Goal: Obtain resource: Download file/media

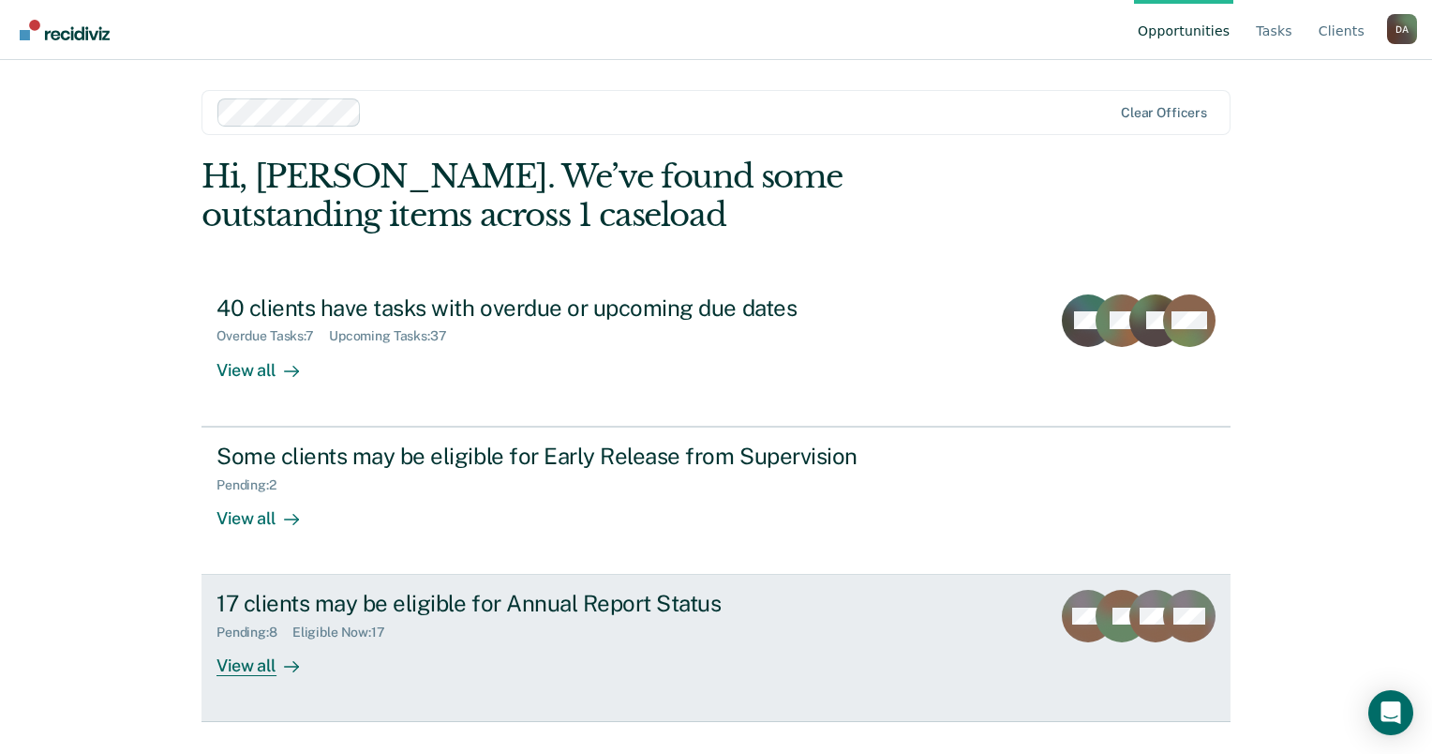
click at [743, 617] on div "Pending : 8 Eligible Now : 17" at bounding box center [546, 628] width 658 height 23
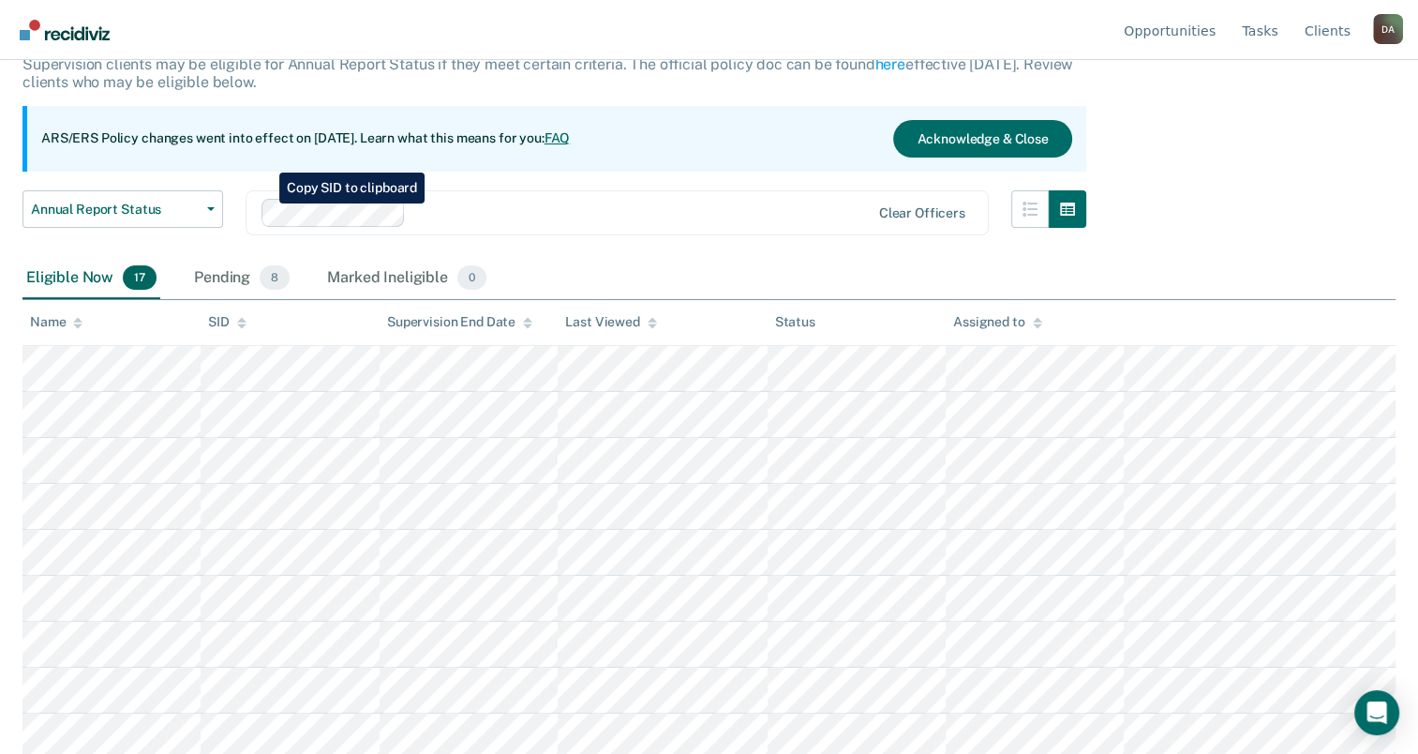
scroll to position [124, 0]
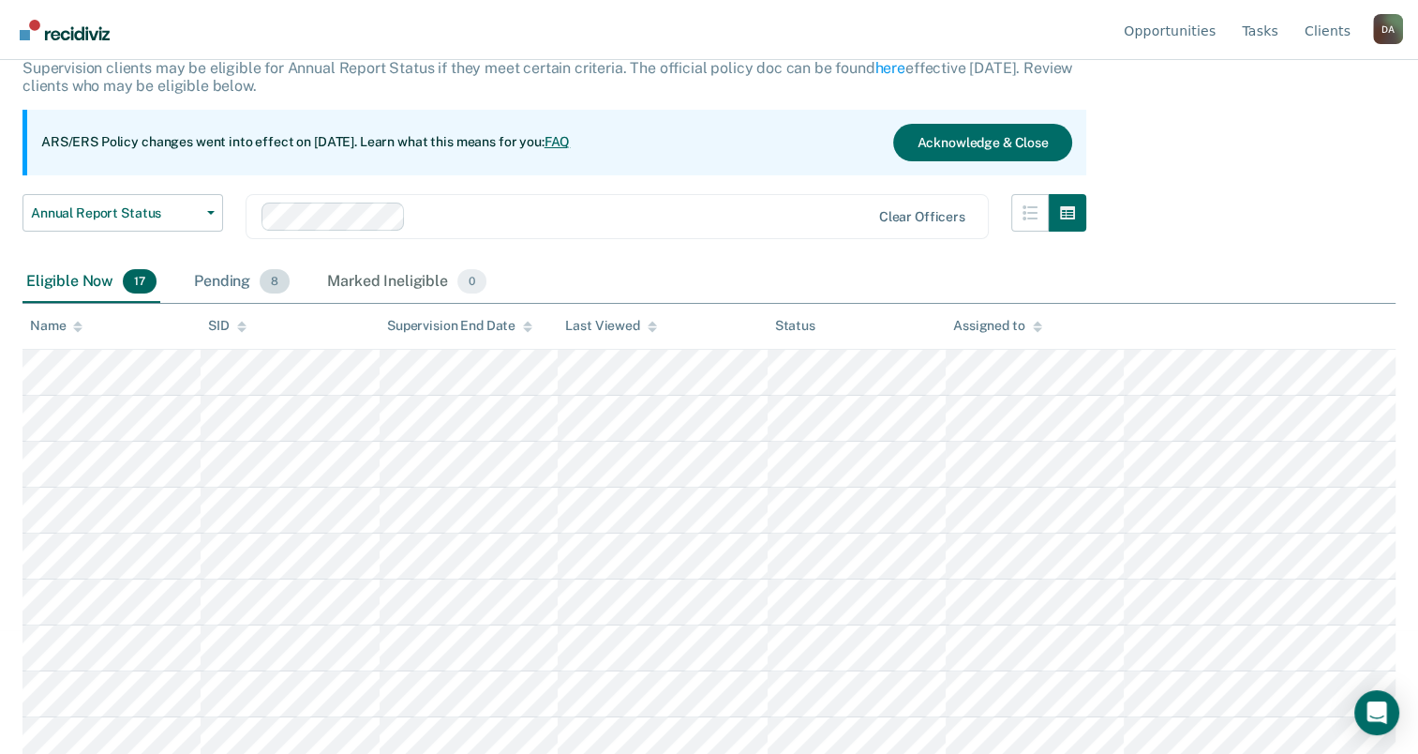
click at [256, 283] on div "Pending 8" at bounding box center [241, 282] width 103 height 41
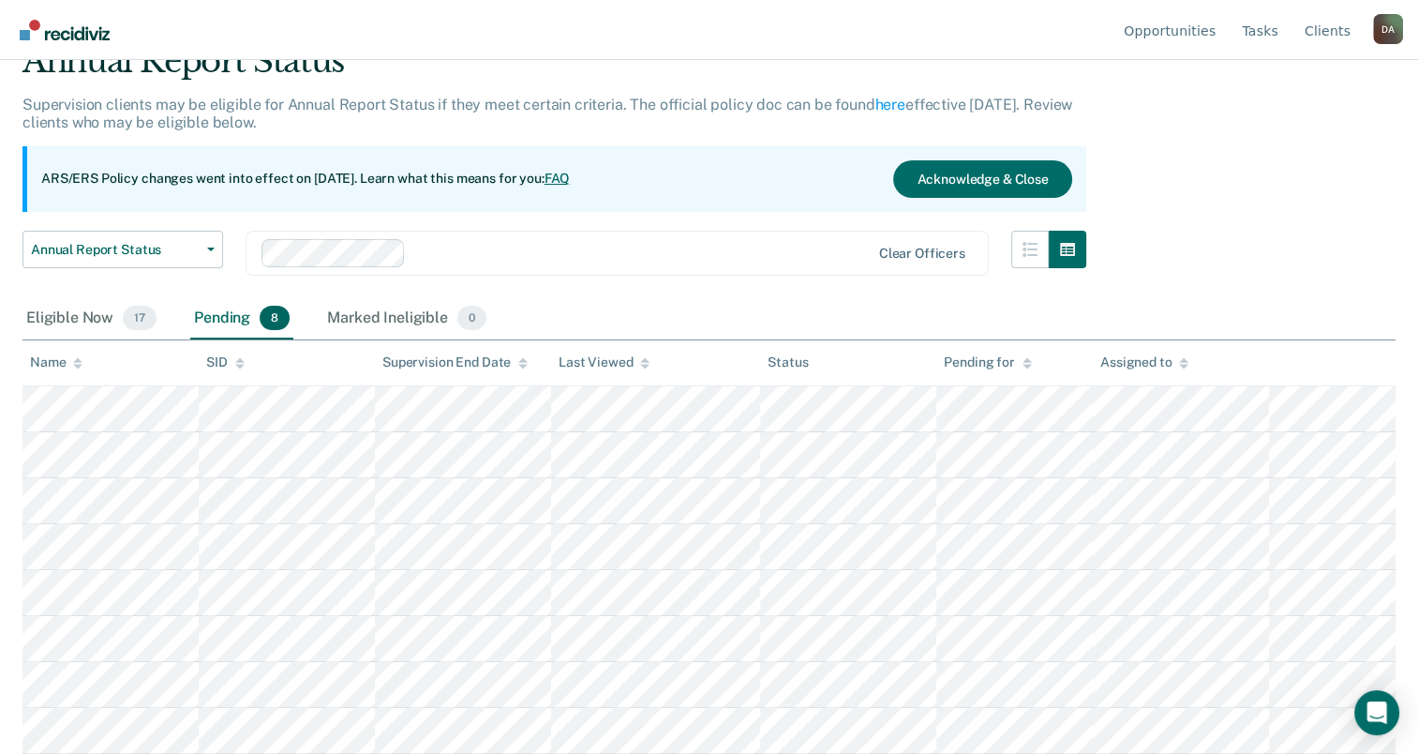
scroll to position [85, 0]
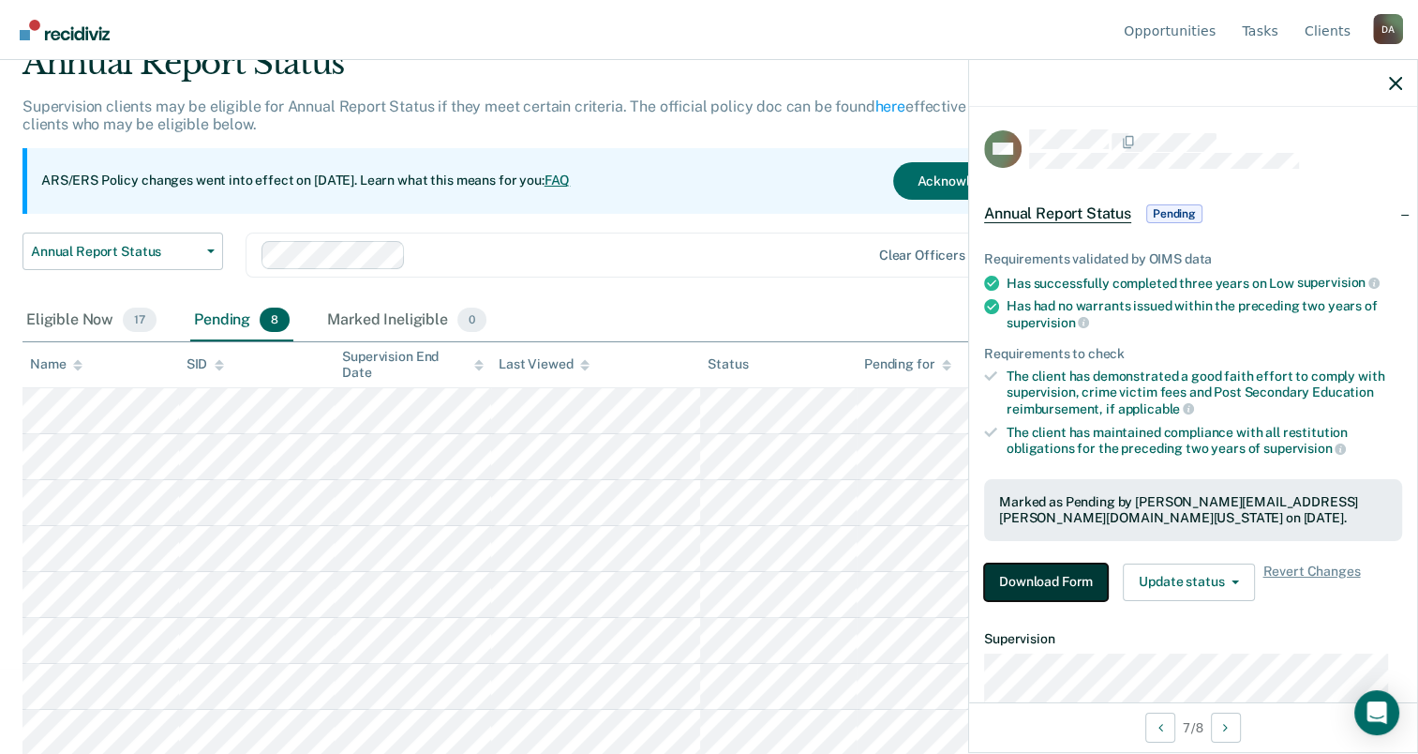
click at [1084, 565] on button "Download Form" at bounding box center [1046, 581] width 124 height 37
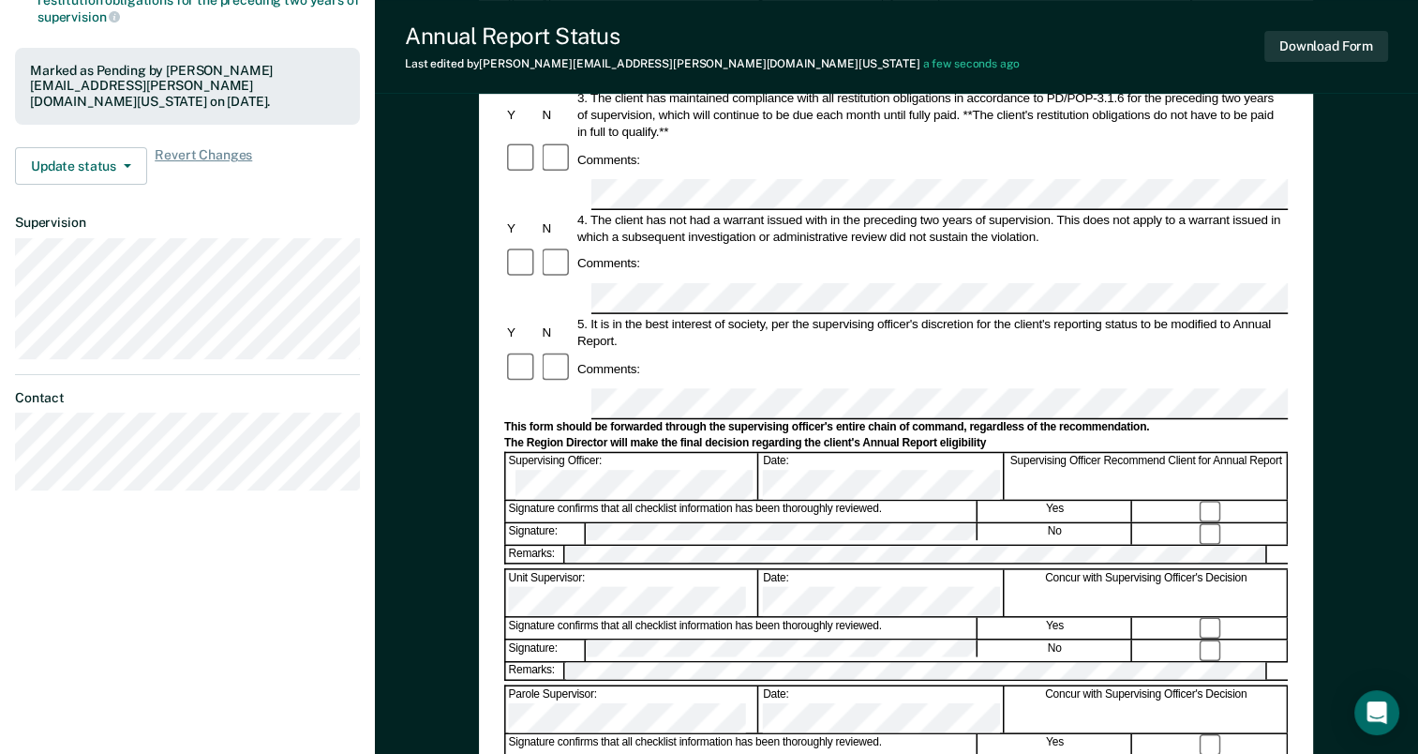
scroll to position [469, 0]
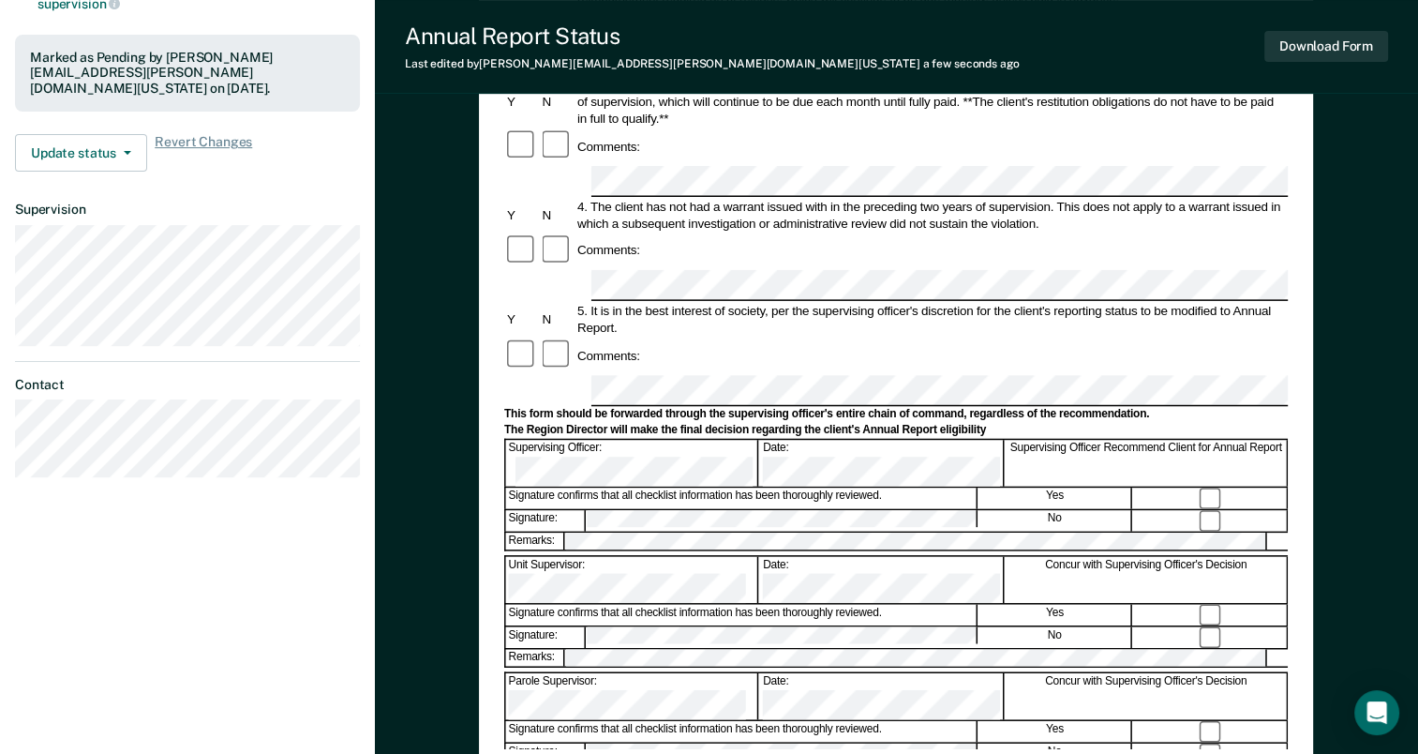
click at [1342, 345] on div "Annual Reporting Checklist, Recommendation, and Determination Form Clients who …" at bounding box center [896, 284] width 1043 height 1273
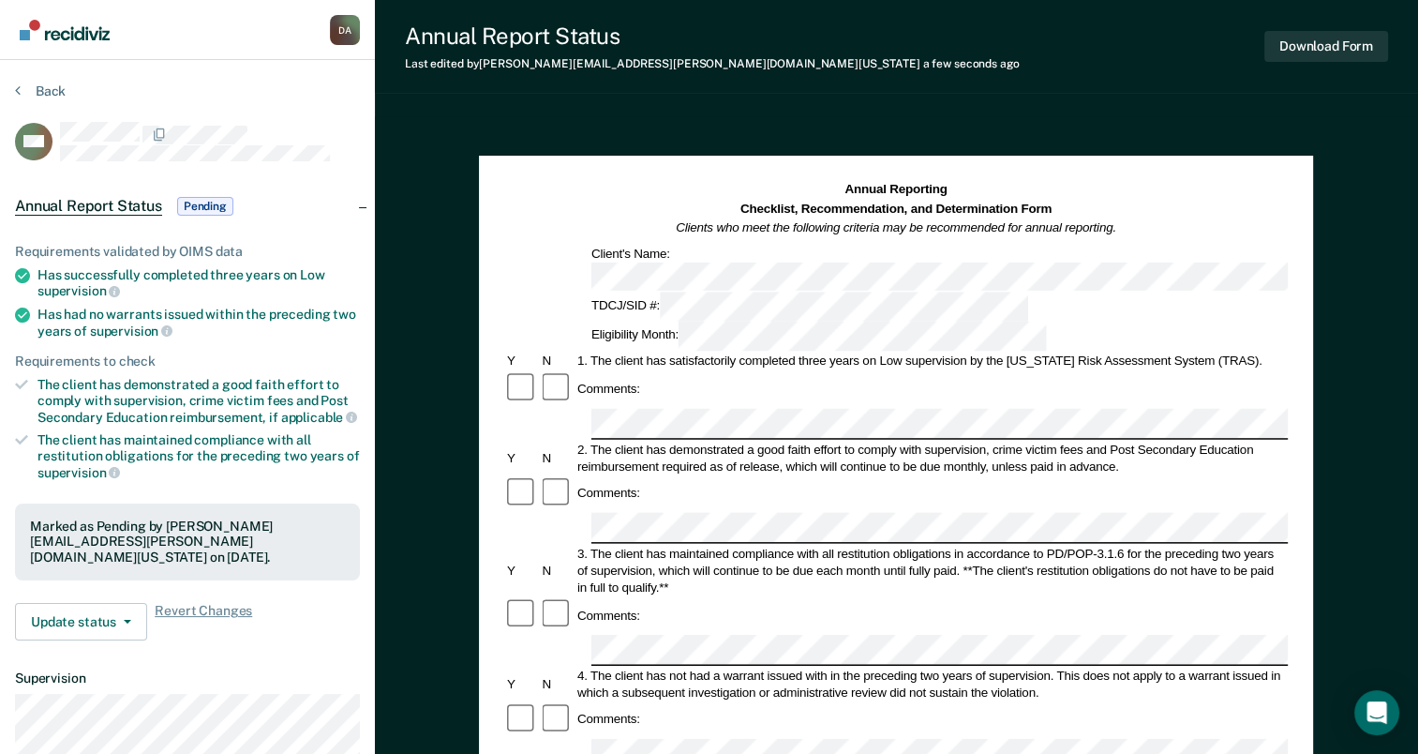
scroll to position [0, 0]
click at [1328, 52] on button "Download Form" at bounding box center [1327, 46] width 124 height 31
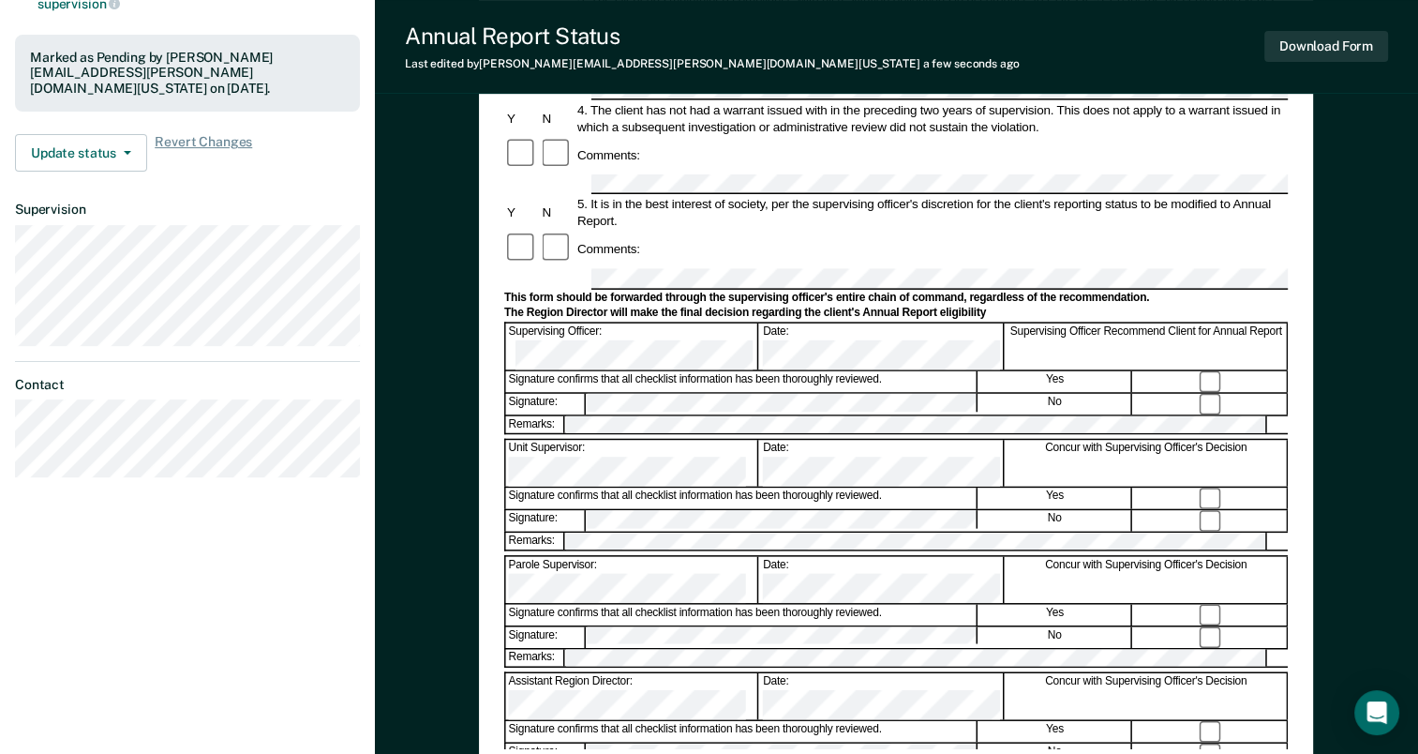
scroll to position [447, 0]
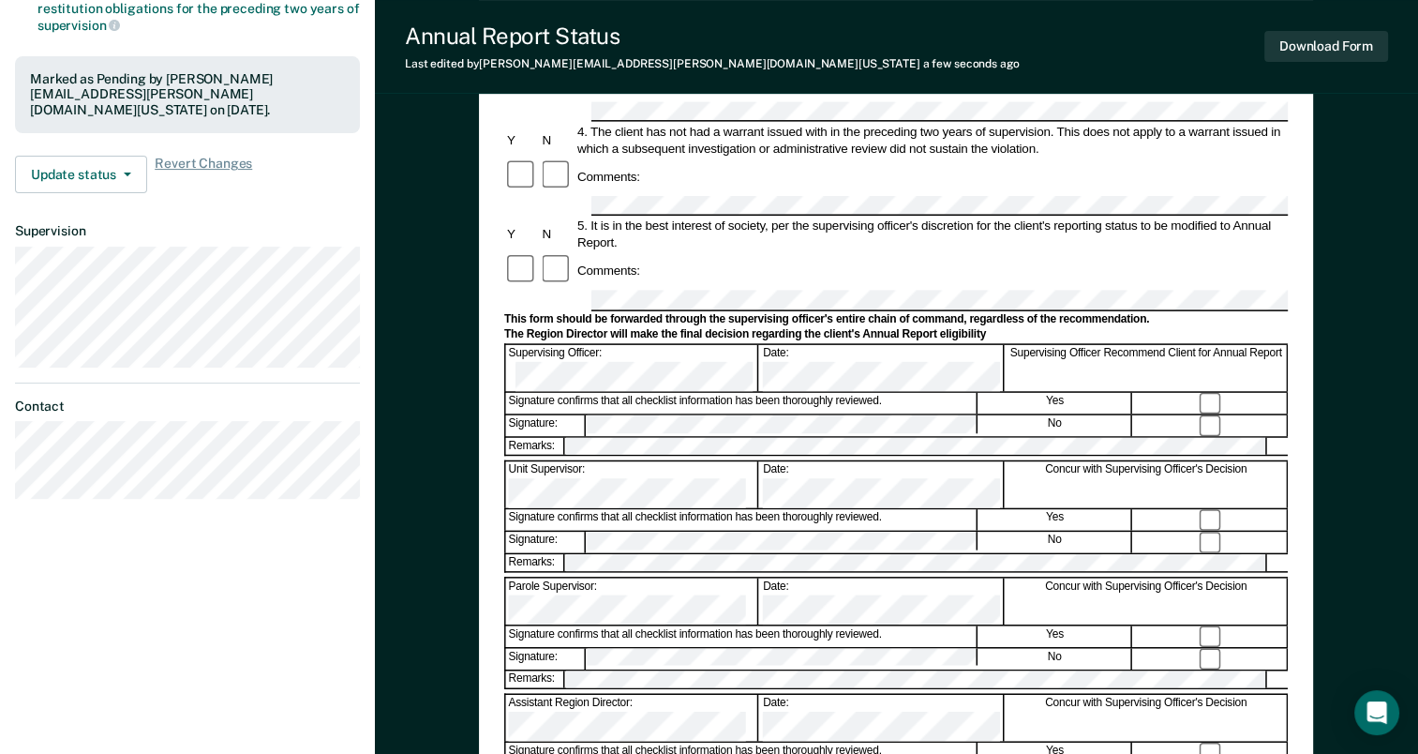
click at [1023, 372] on form "Annual Reporting Checklist, Recommendation, and Determination Form Clients who …" at bounding box center [896, 337] width 784 height 1206
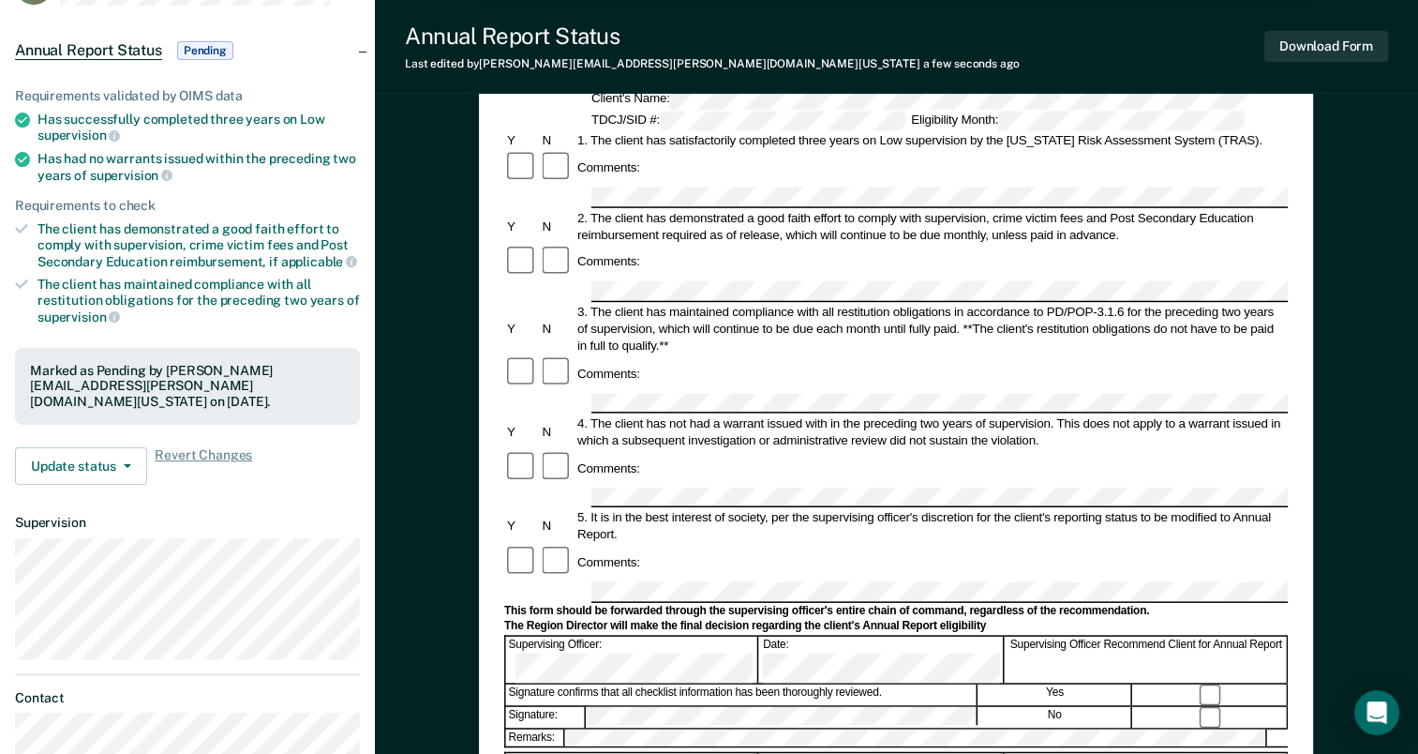
scroll to position [375, 0]
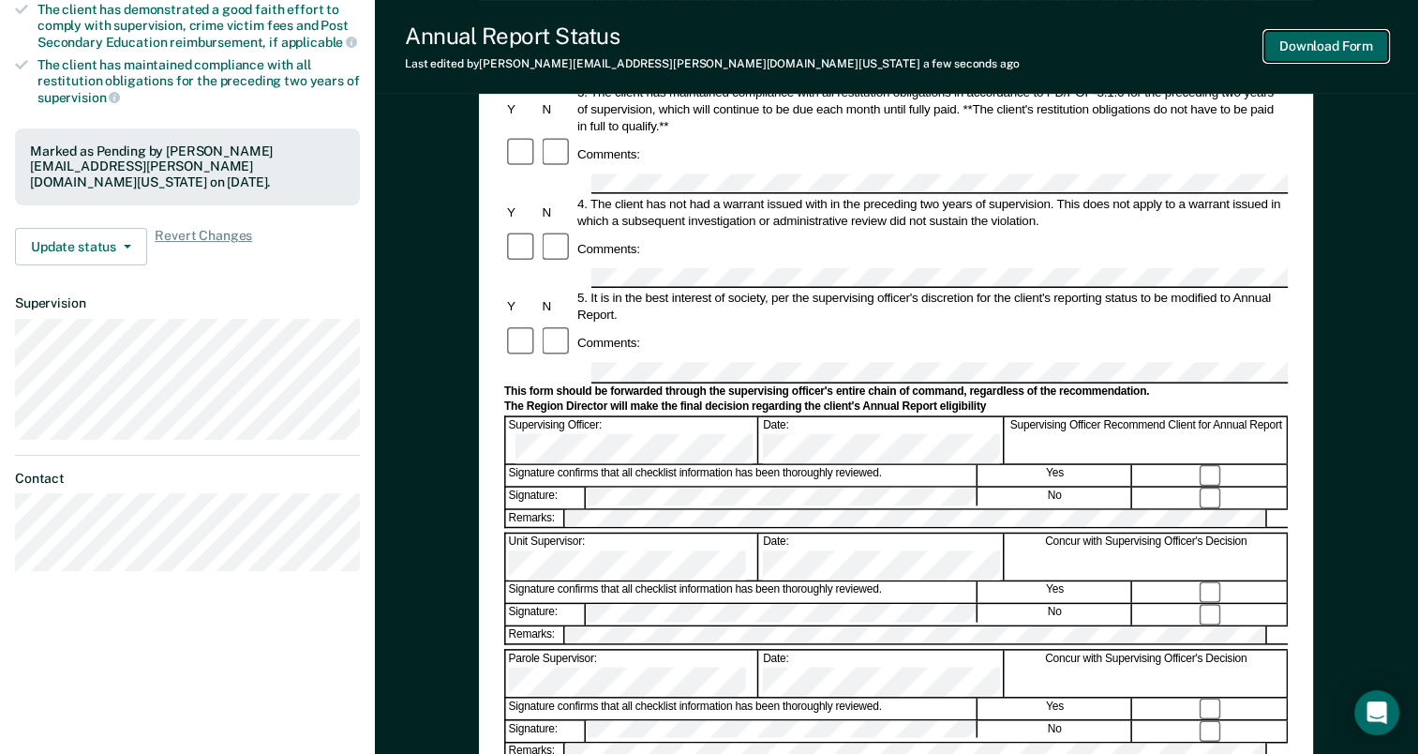
click at [1335, 48] on button "Download Form" at bounding box center [1327, 46] width 124 height 31
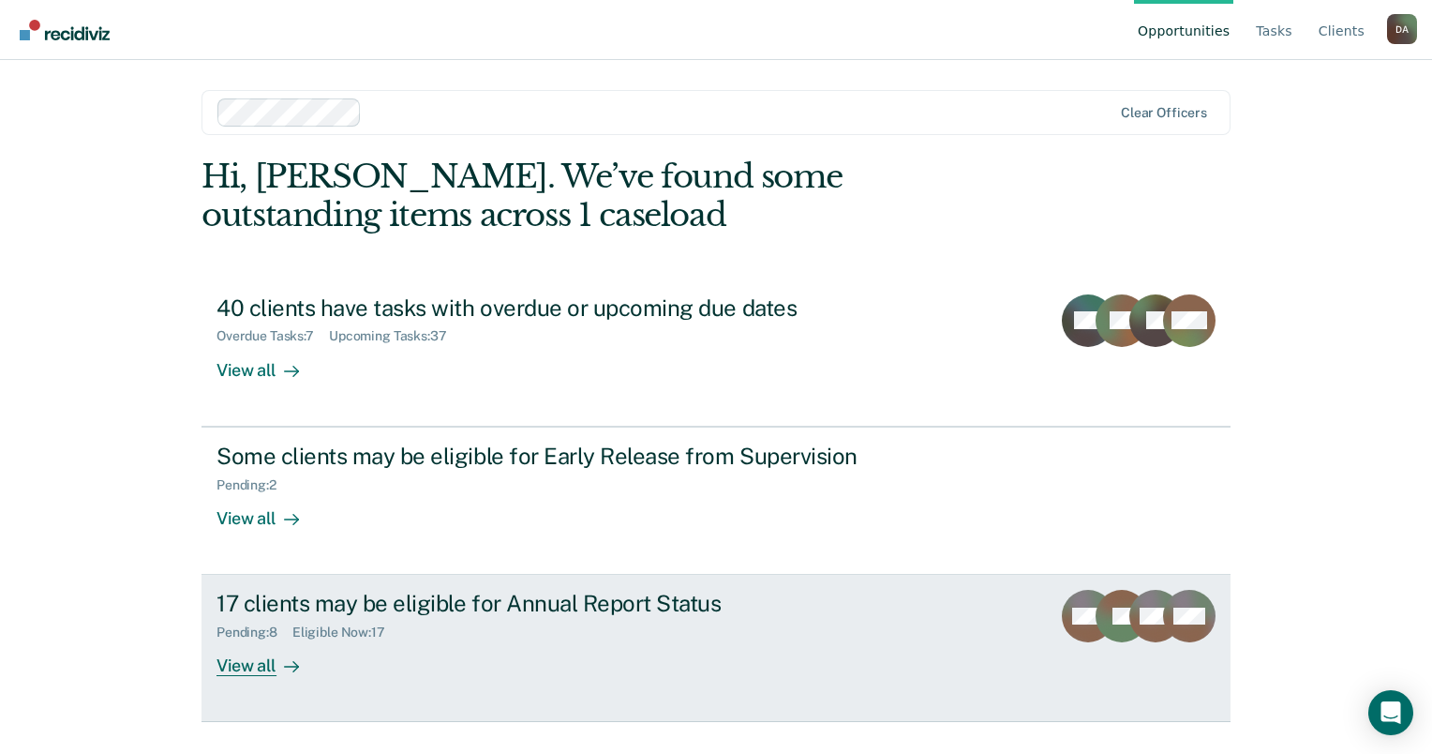
click at [465, 607] on div "17 clients may be eligible for Annual Report Status" at bounding box center [546, 603] width 658 height 27
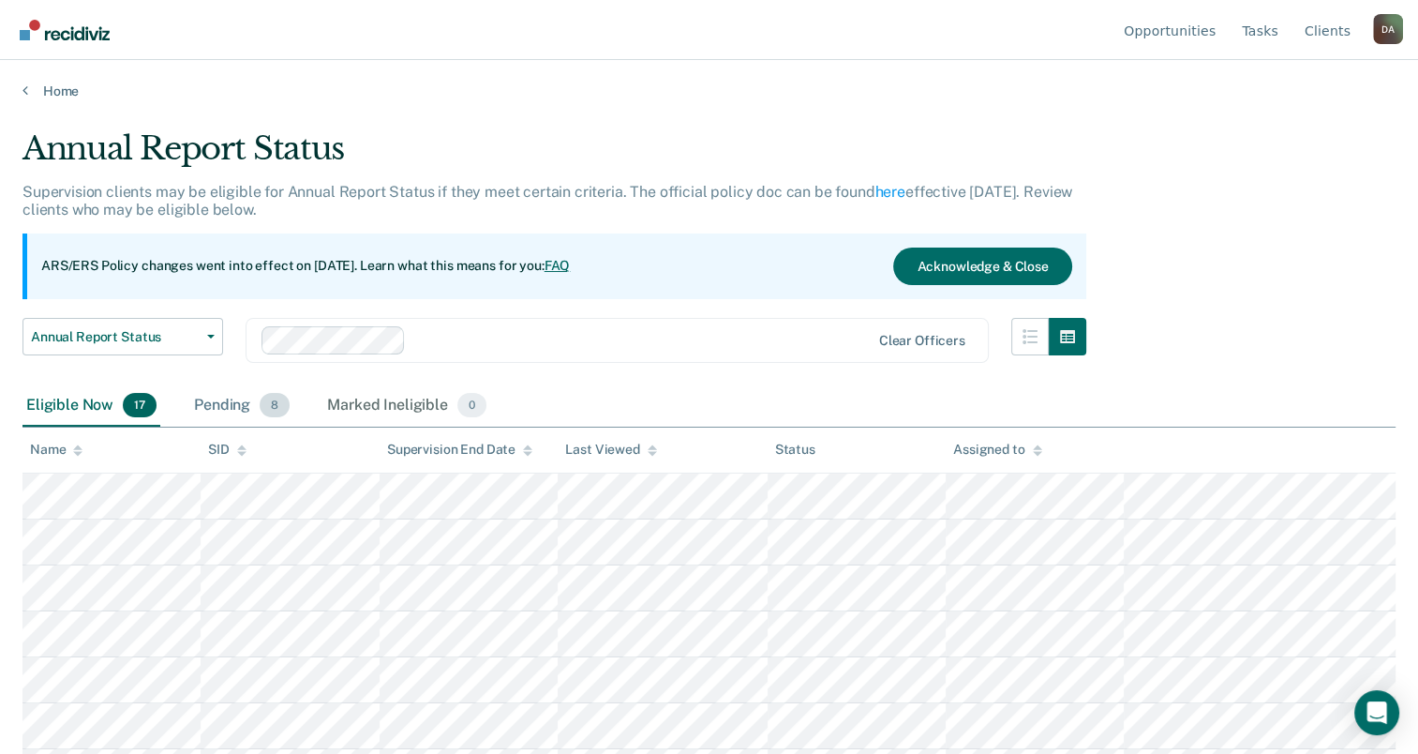
click at [251, 420] on div "Pending 8" at bounding box center [241, 405] width 103 height 41
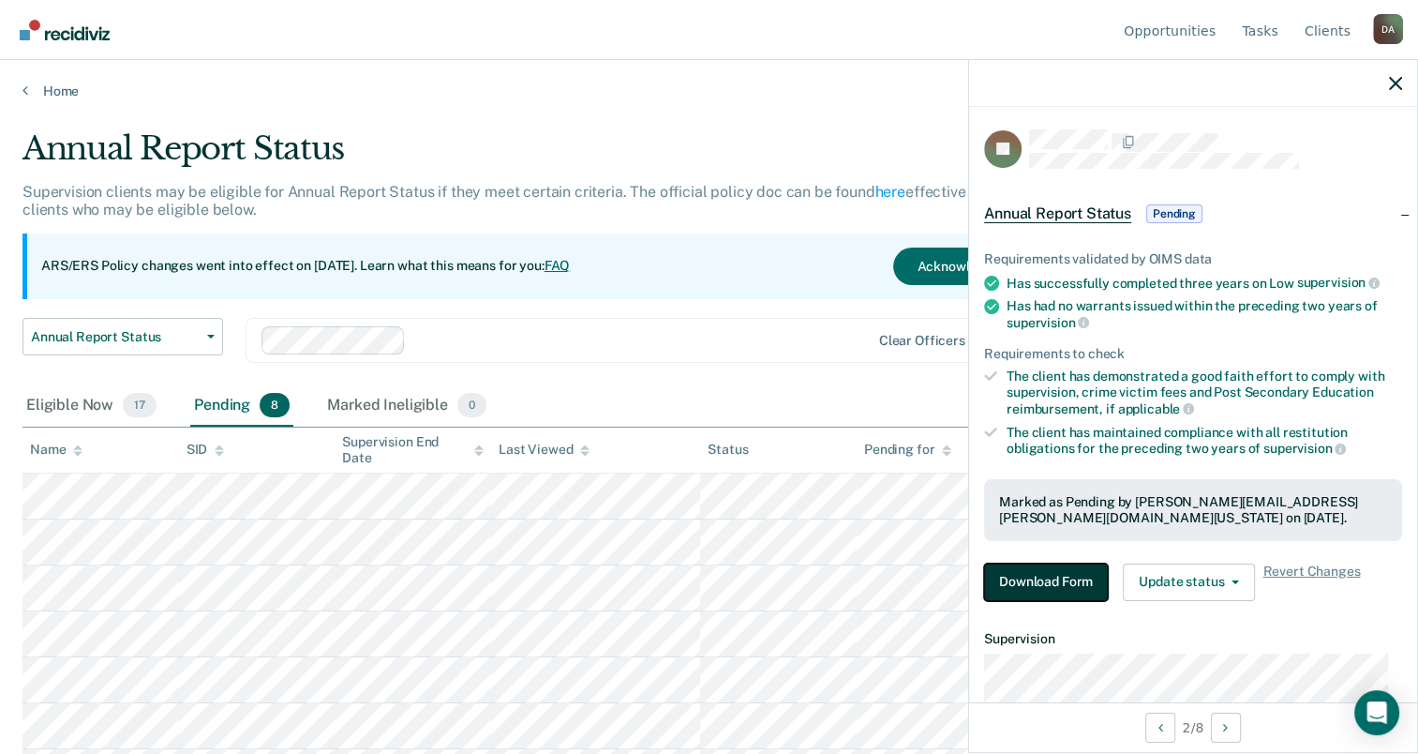
click at [1034, 566] on button "Download Form" at bounding box center [1046, 581] width 124 height 37
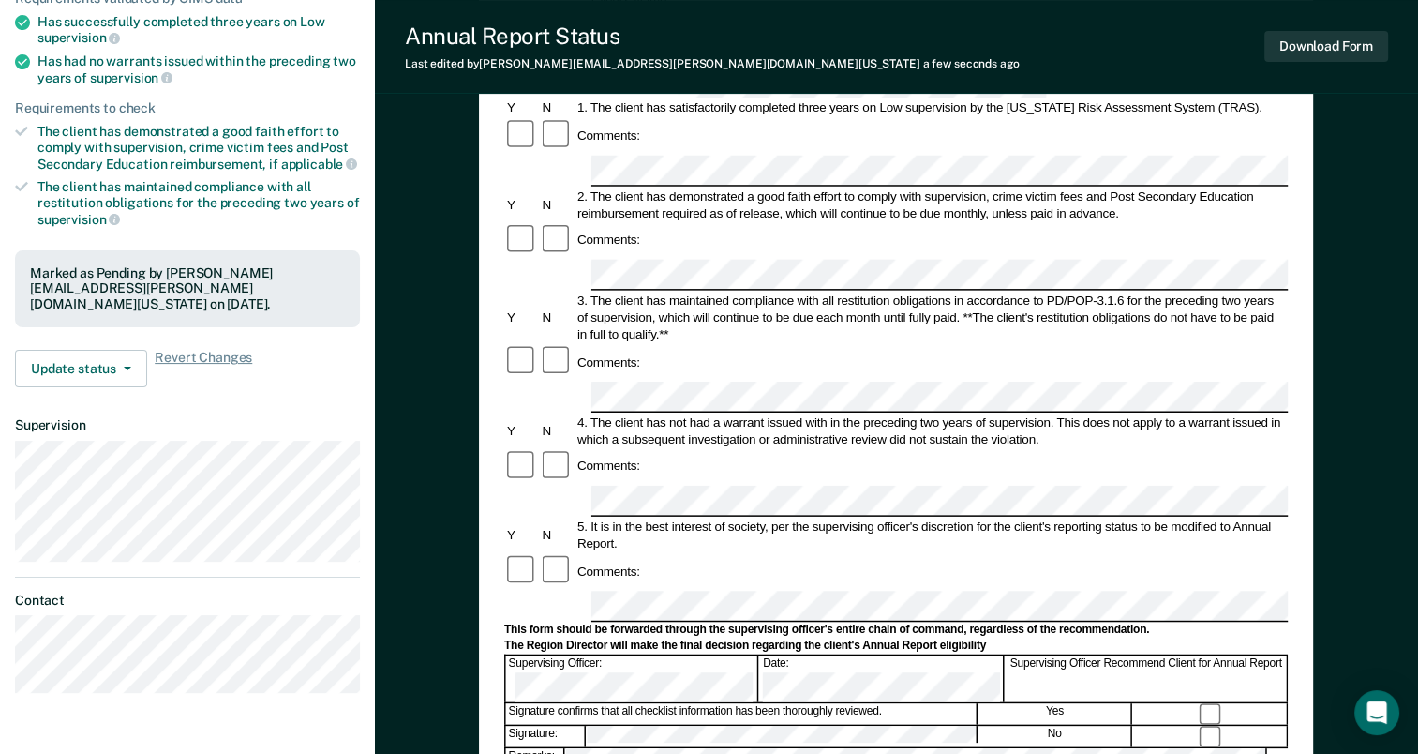
scroll to position [469, 0]
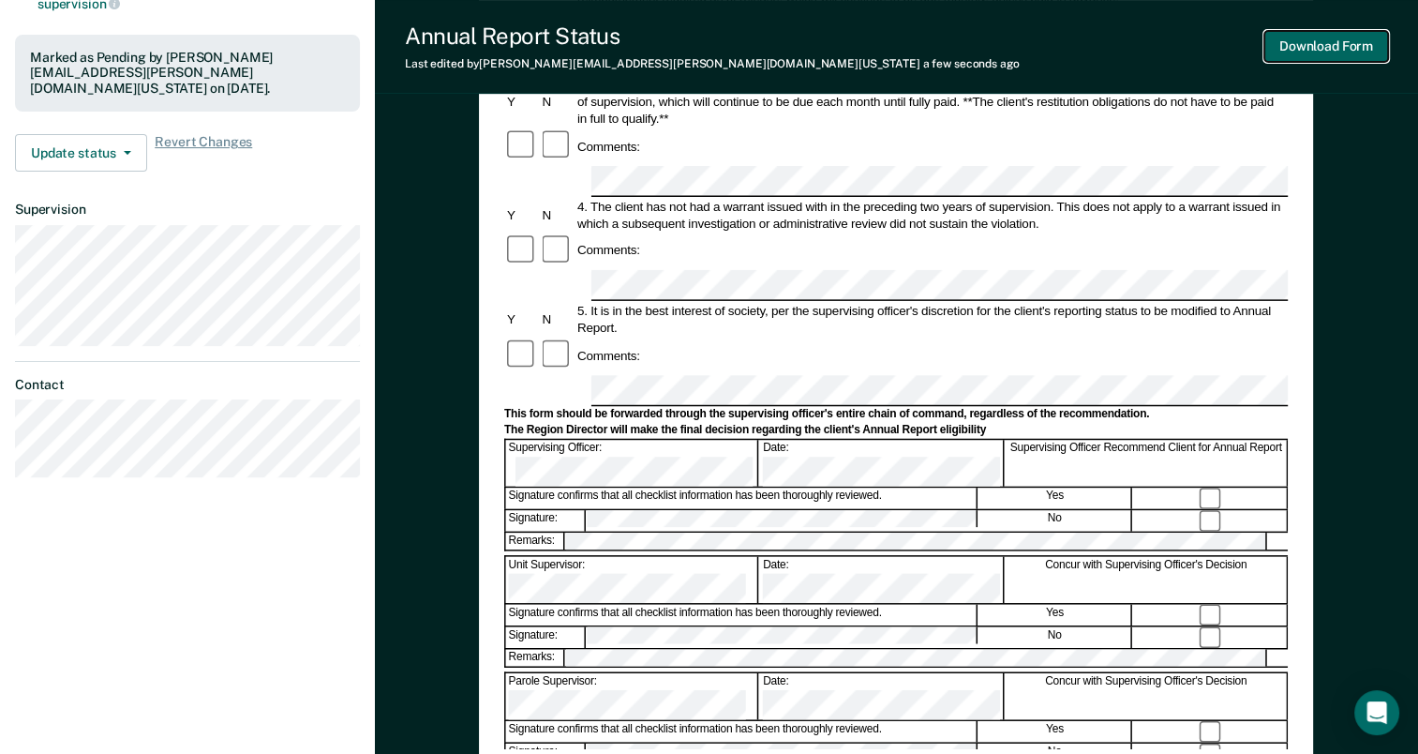
click at [1357, 56] on button "Download Form" at bounding box center [1327, 46] width 124 height 31
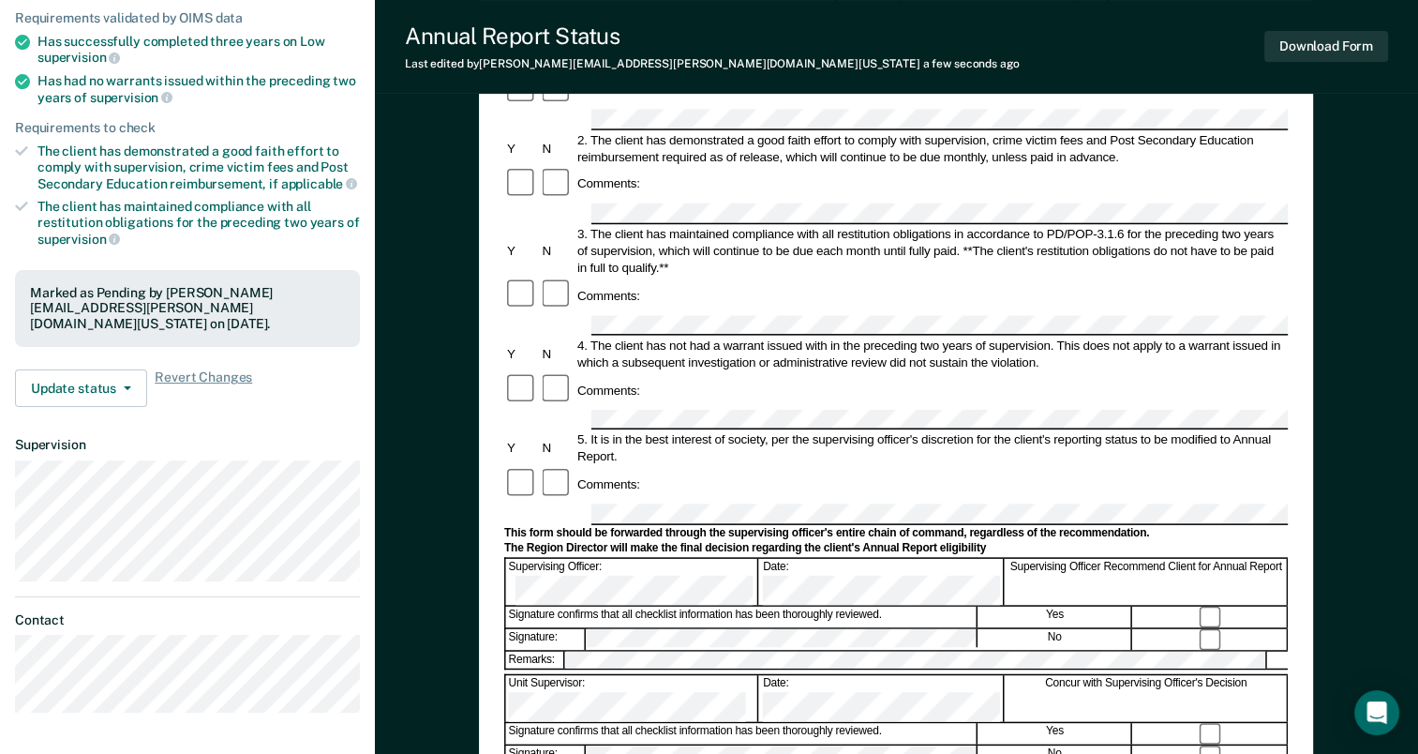
scroll to position [0, 0]
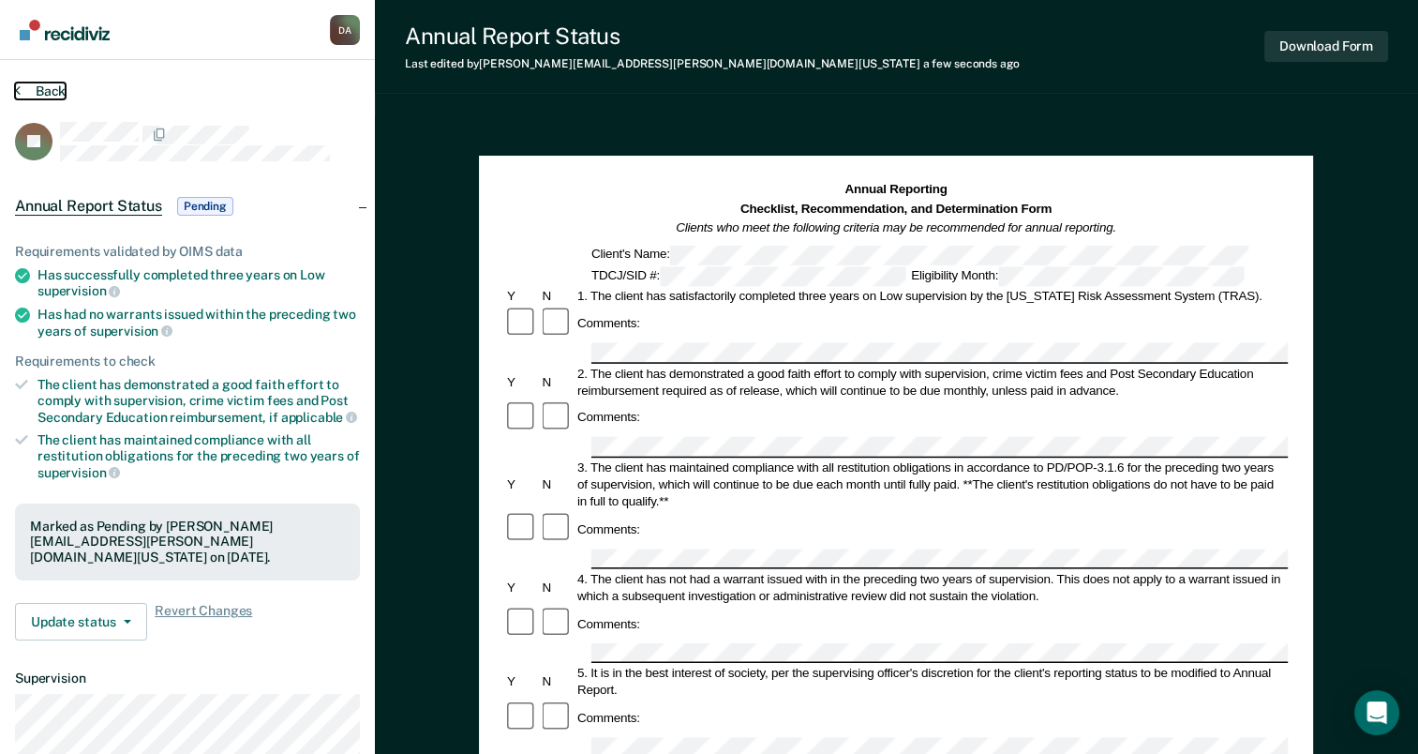
click at [29, 86] on button "Back" at bounding box center [40, 90] width 51 height 17
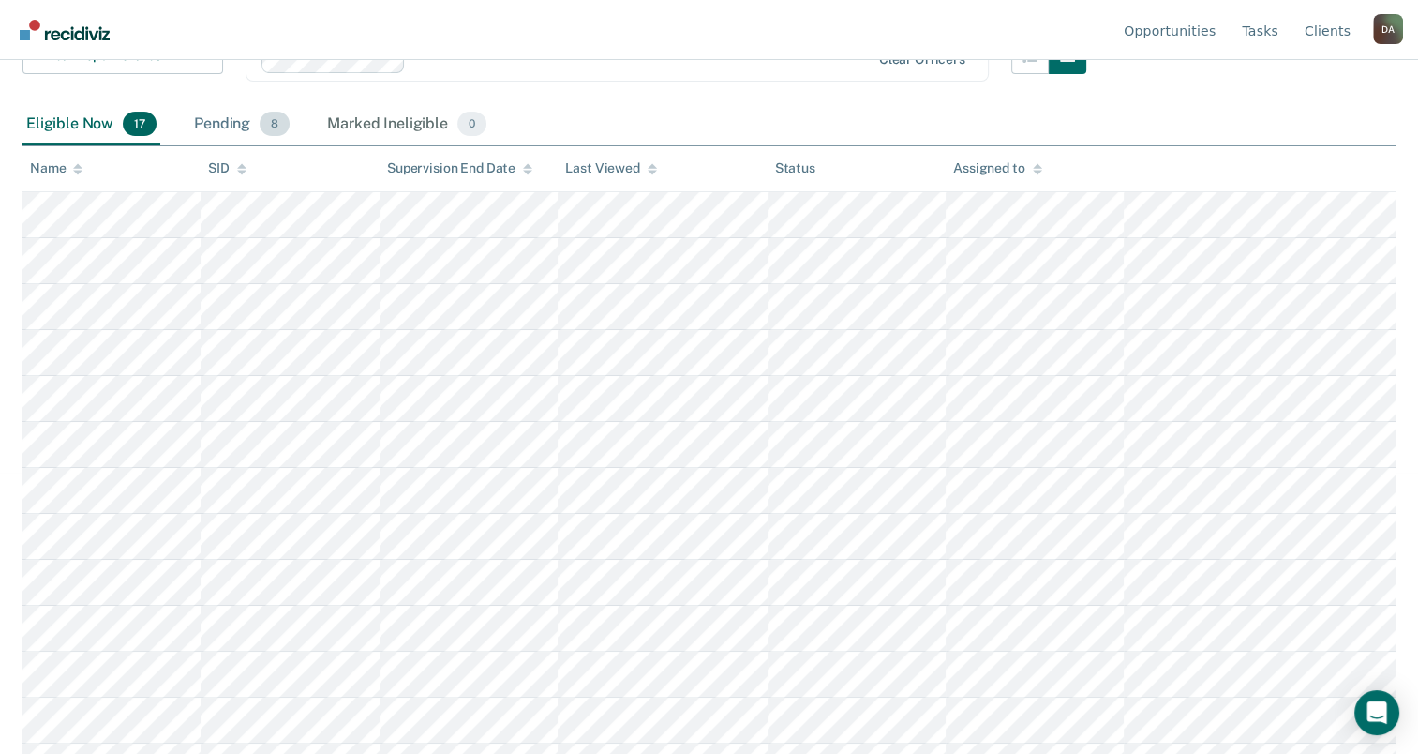
click at [247, 113] on div "Pending 8" at bounding box center [241, 124] width 103 height 41
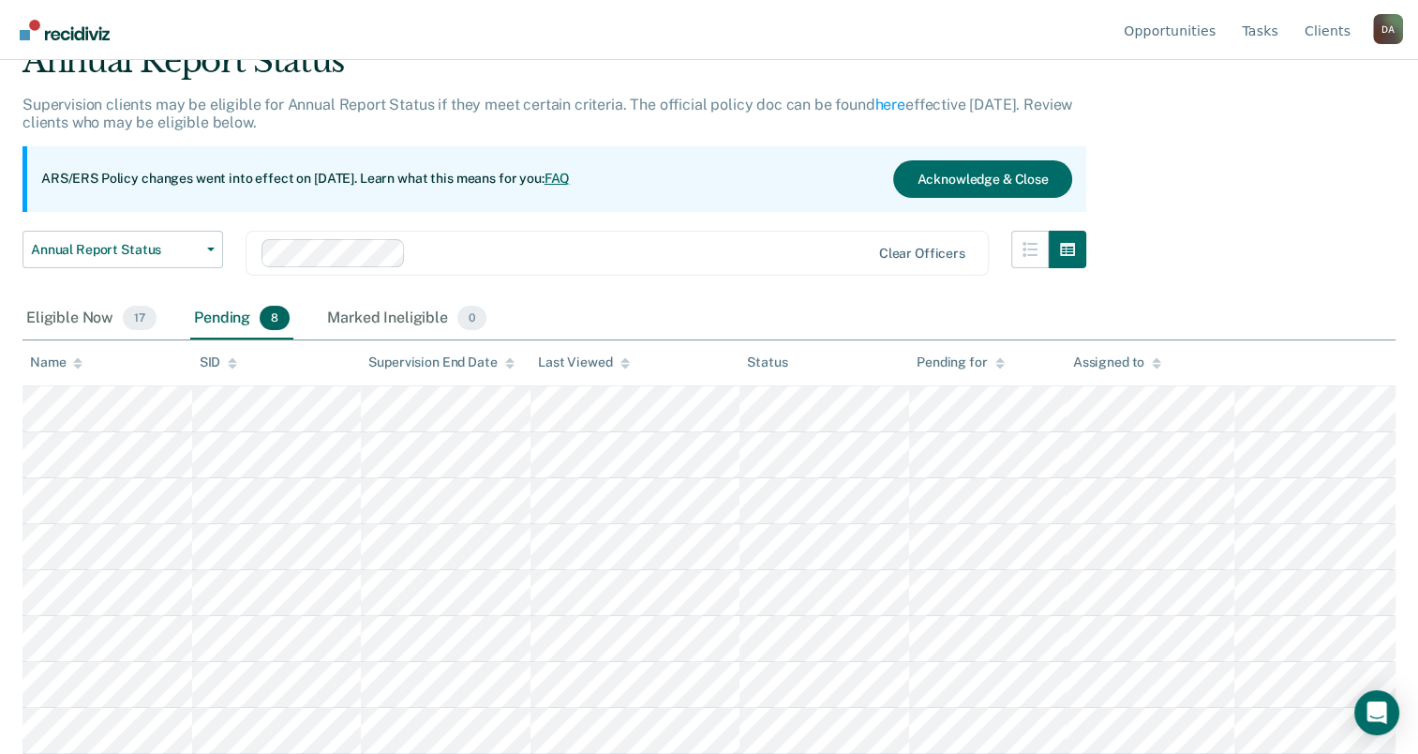
scroll to position [85, 0]
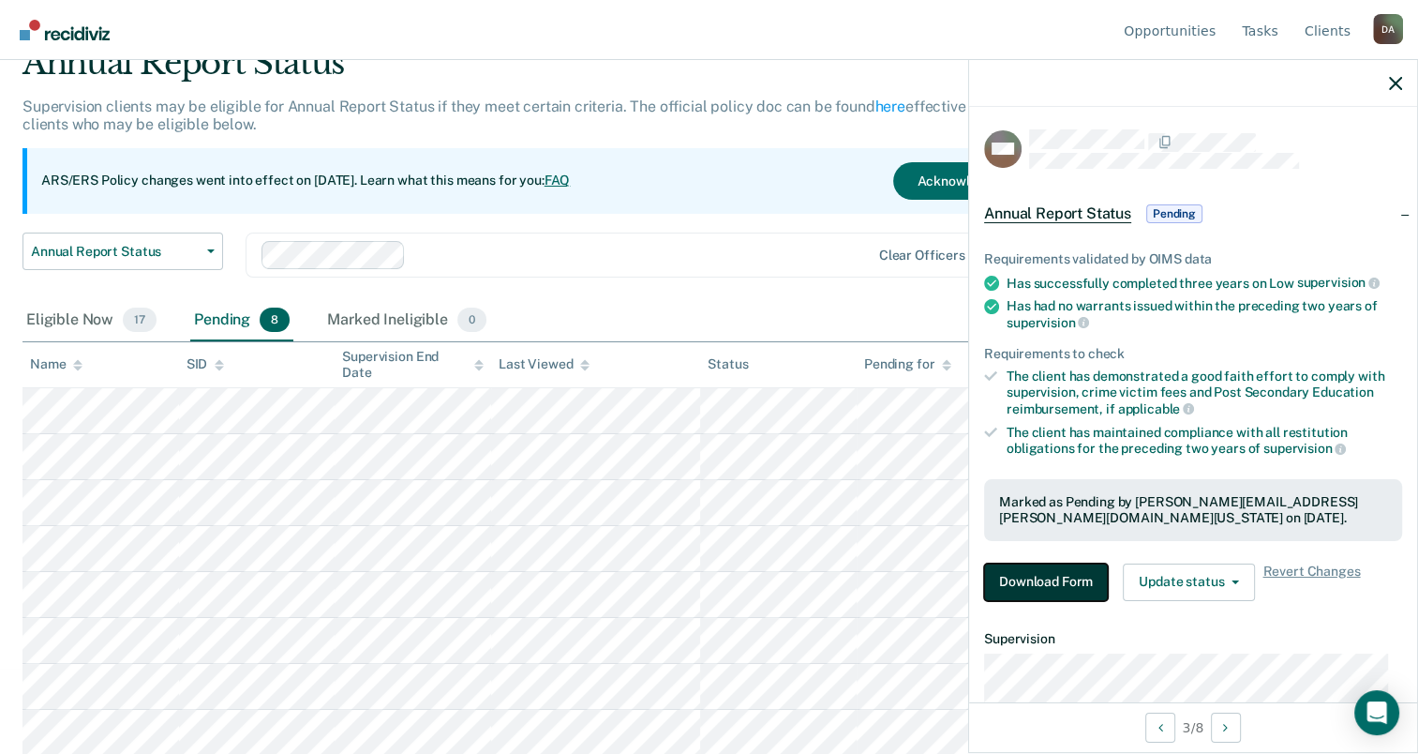
click at [1066, 580] on button "Download Form" at bounding box center [1046, 581] width 124 height 37
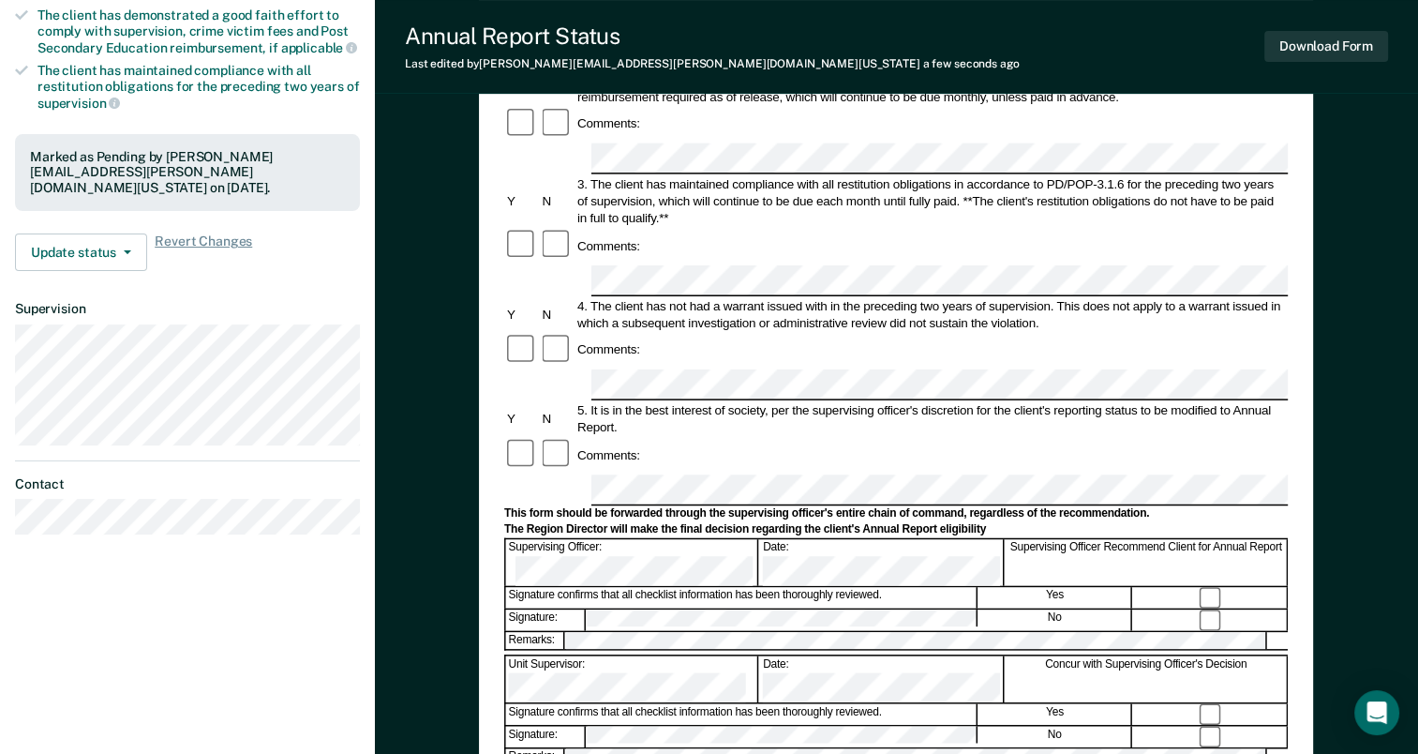
scroll to position [375, 0]
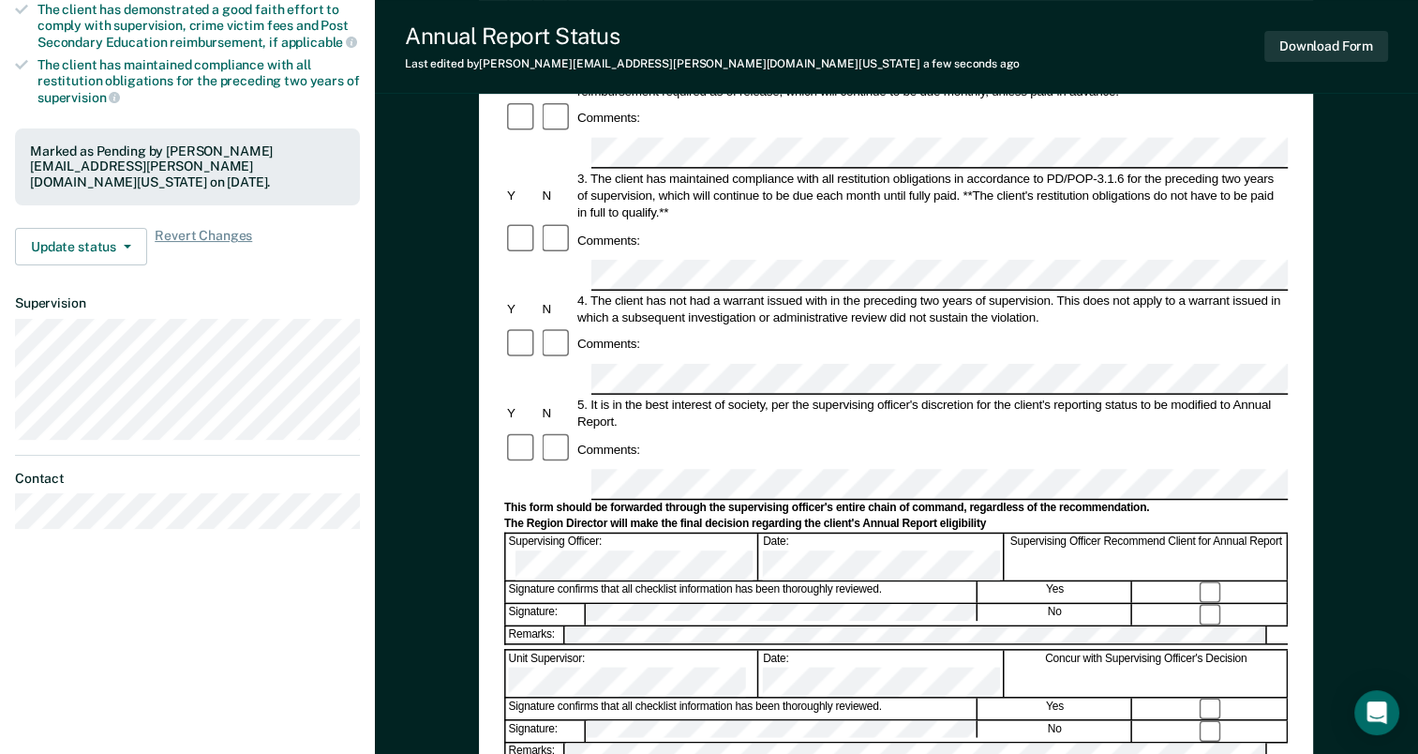
click at [420, 443] on div "Annual Reporting Checklist, Recommendation, and Determination Form Clients who …" at bounding box center [896, 377] width 1043 height 1273
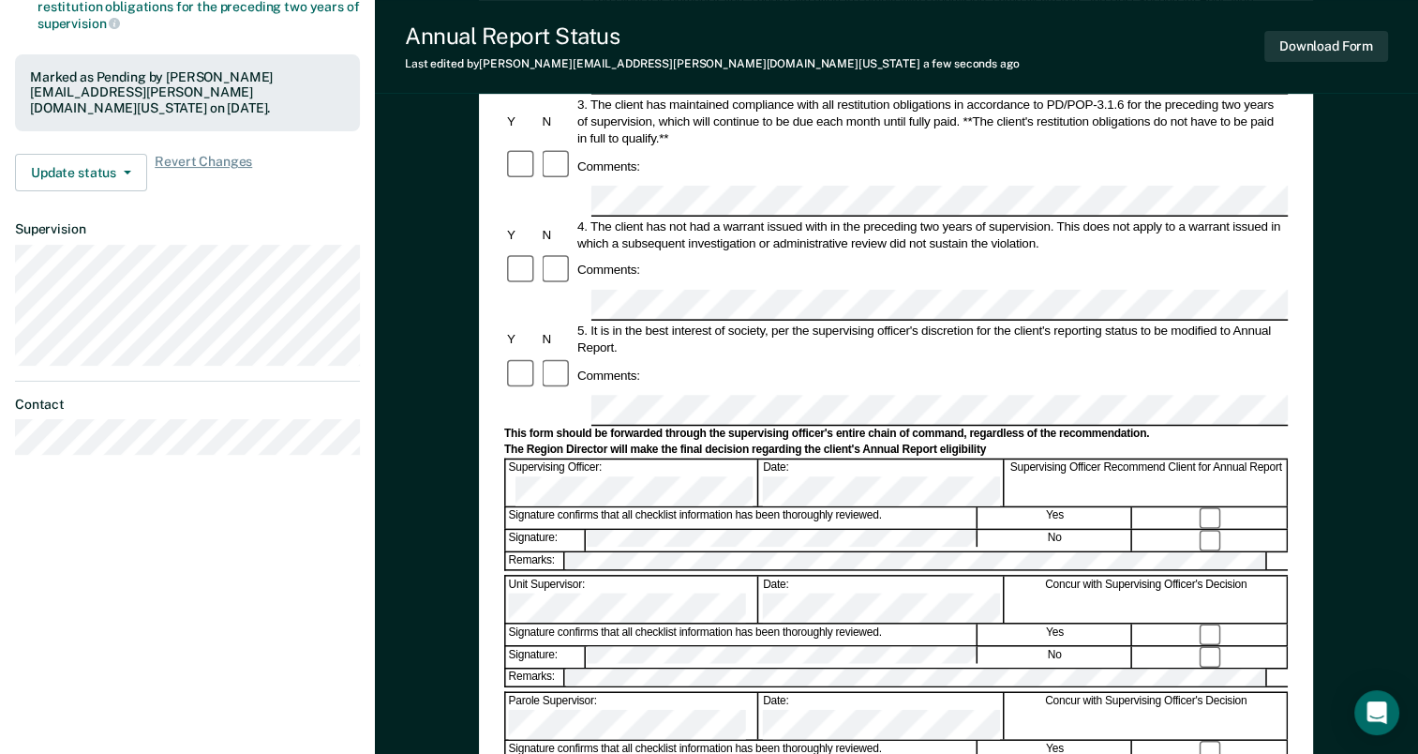
scroll to position [469, 0]
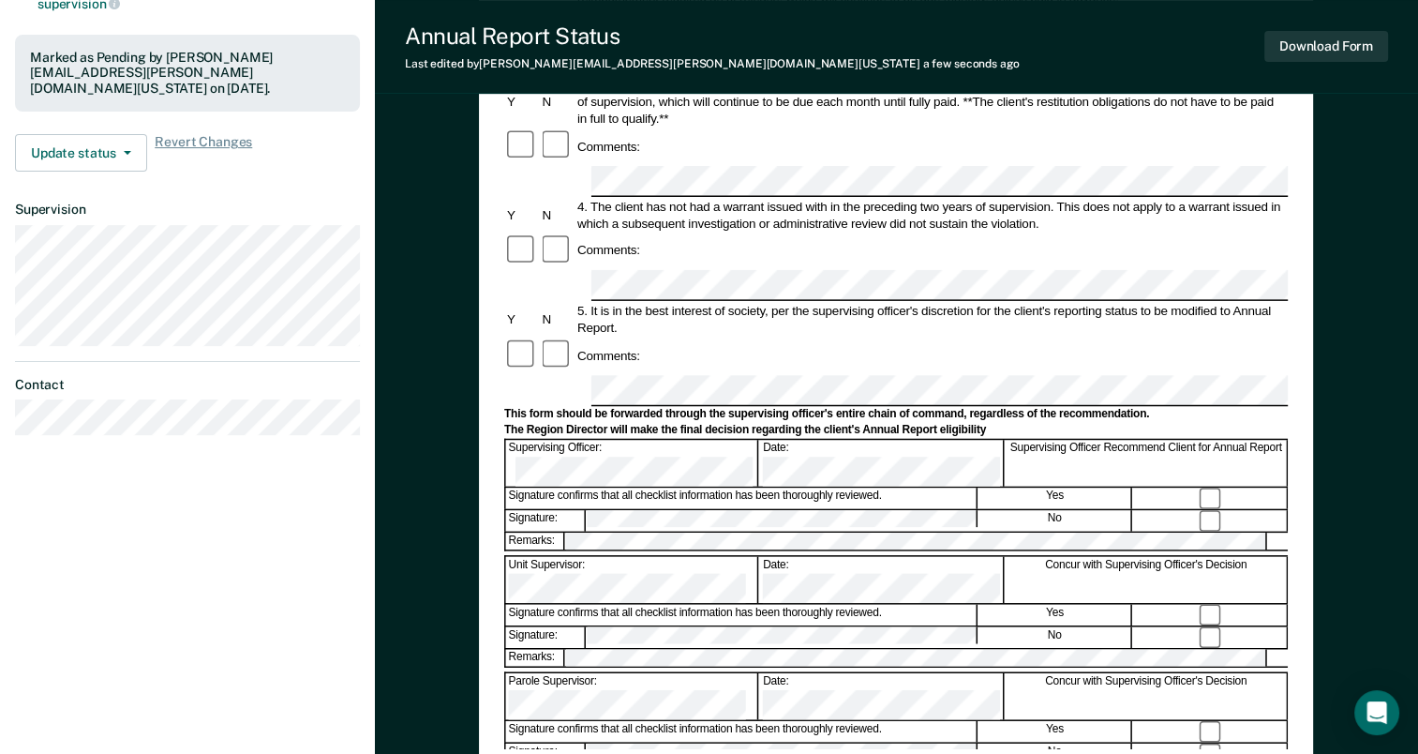
click at [856, 714] on div "Annual Reporting Checklist, Recommendation, and Determination Form Clients who …" at bounding box center [896, 230] width 784 height 1037
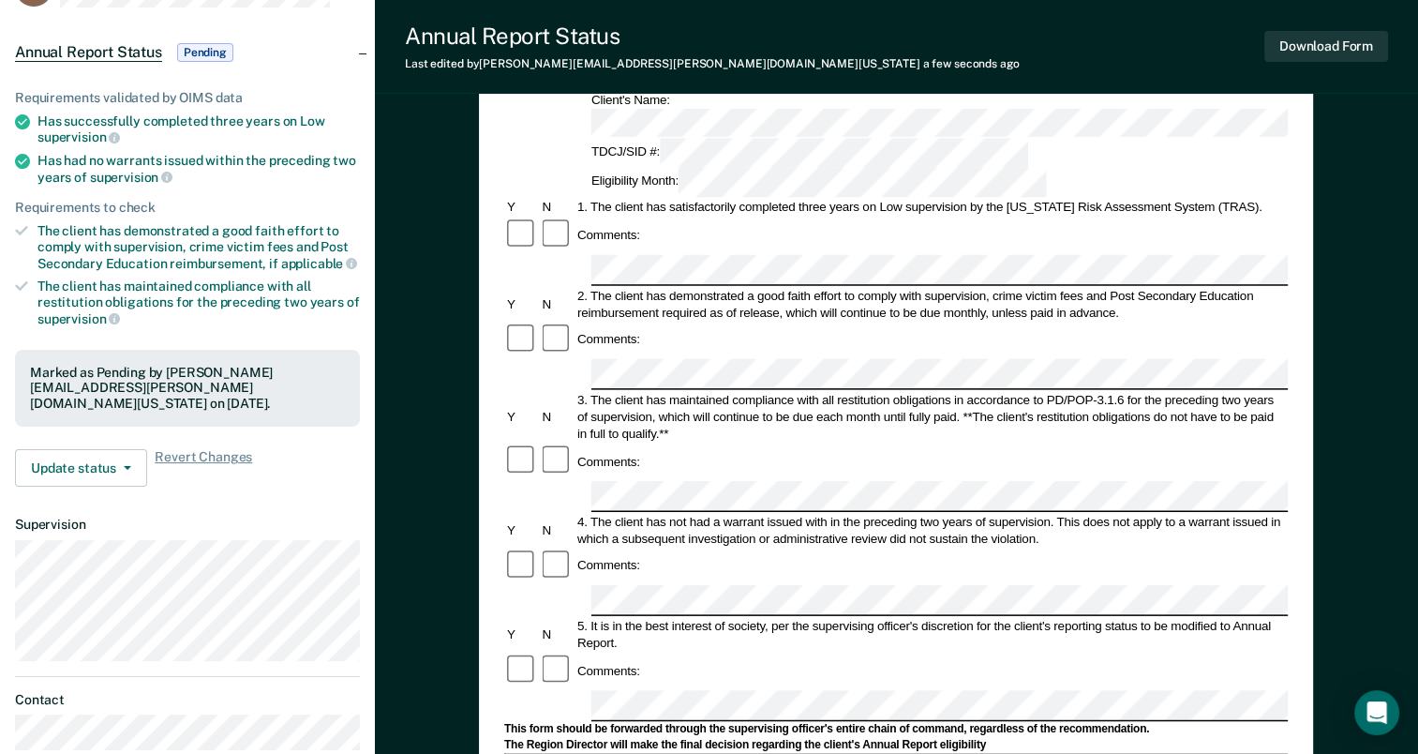
scroll to position [94, 0]
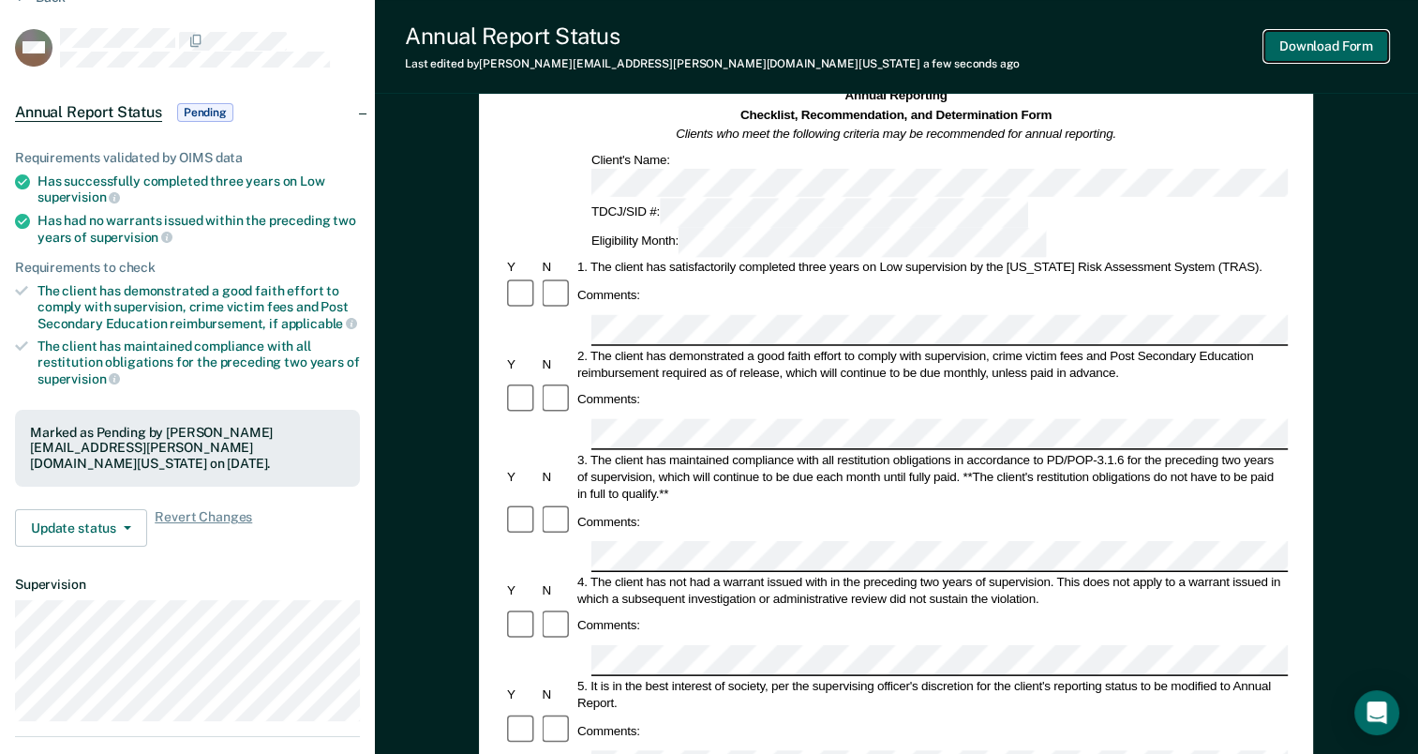
click at [1361, 56] on button "Download Form" at bounding box center [1327, 46] width 124 height 31
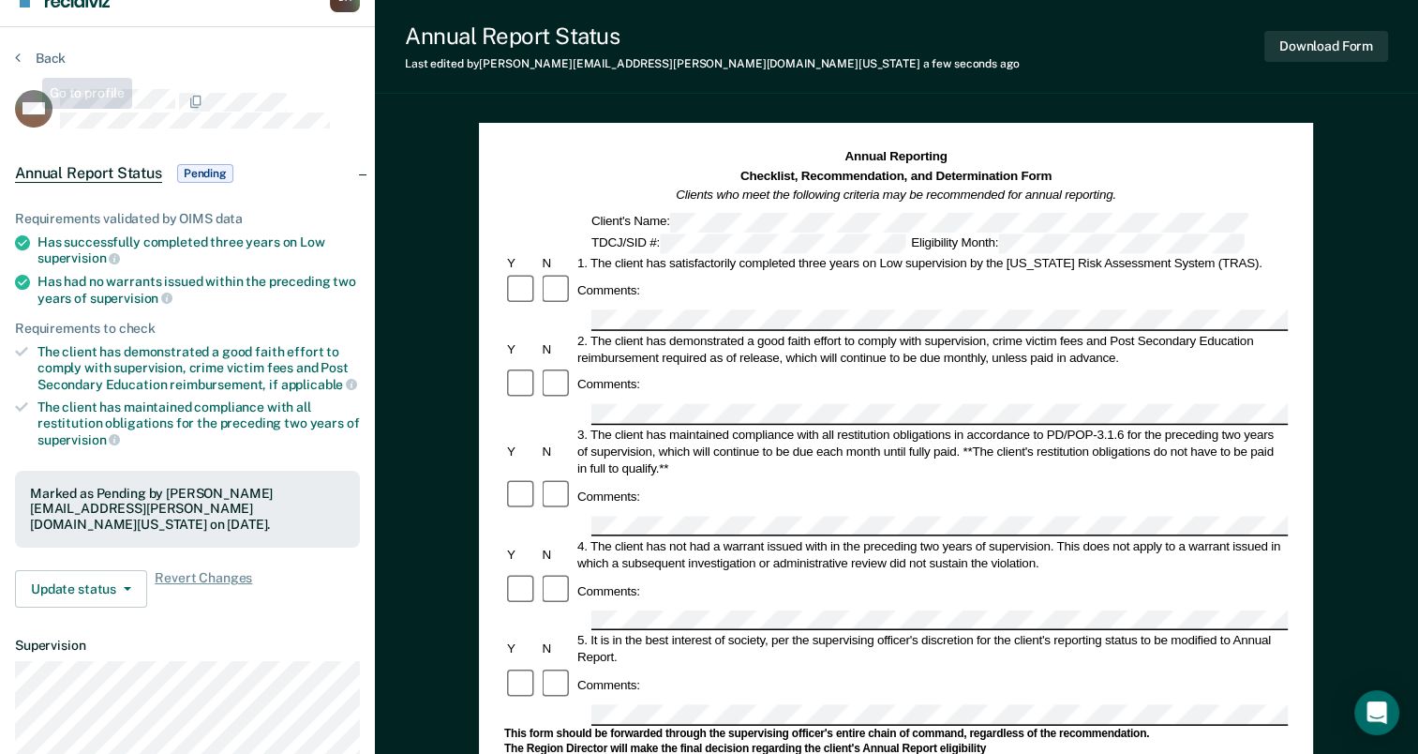
scroll to position [0, 0]
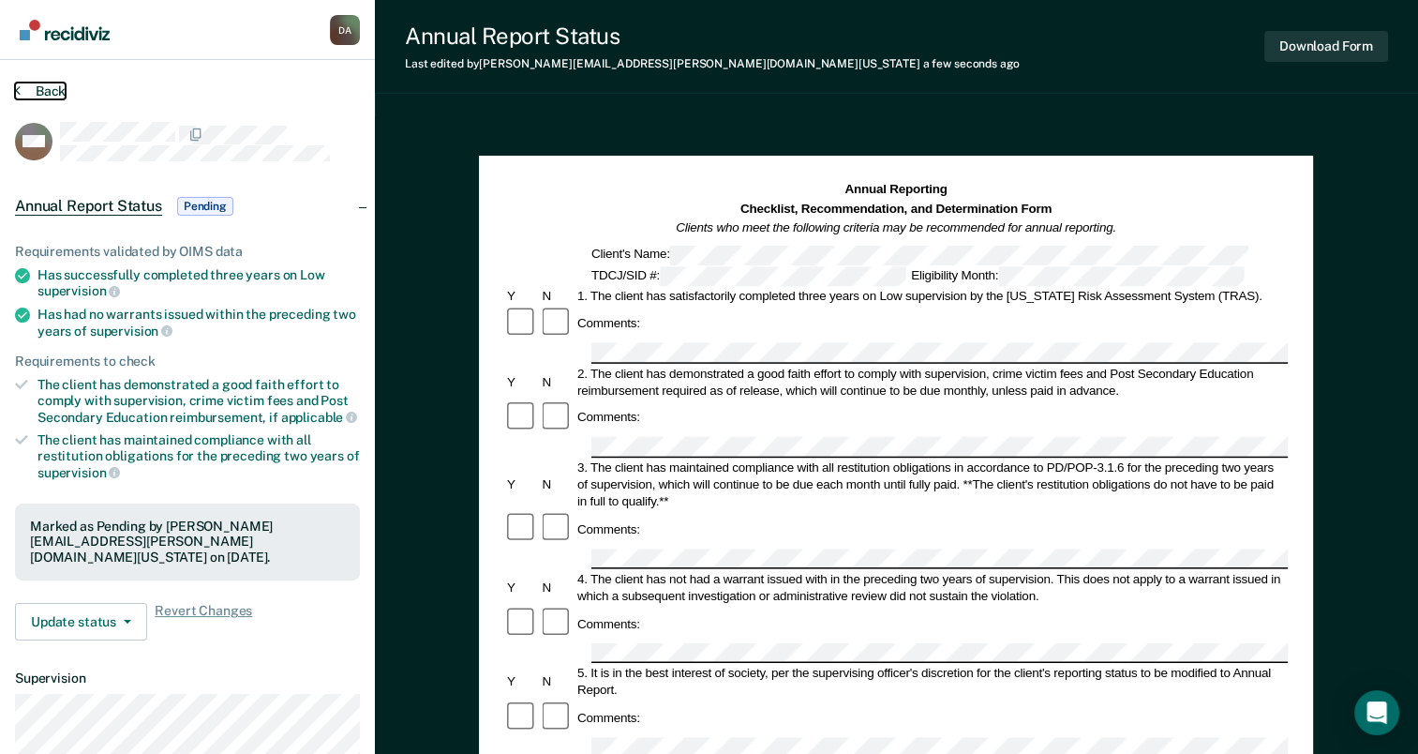
click at [37, 82] on button "Back" at bounding box center [40, 90] width 51 height 17
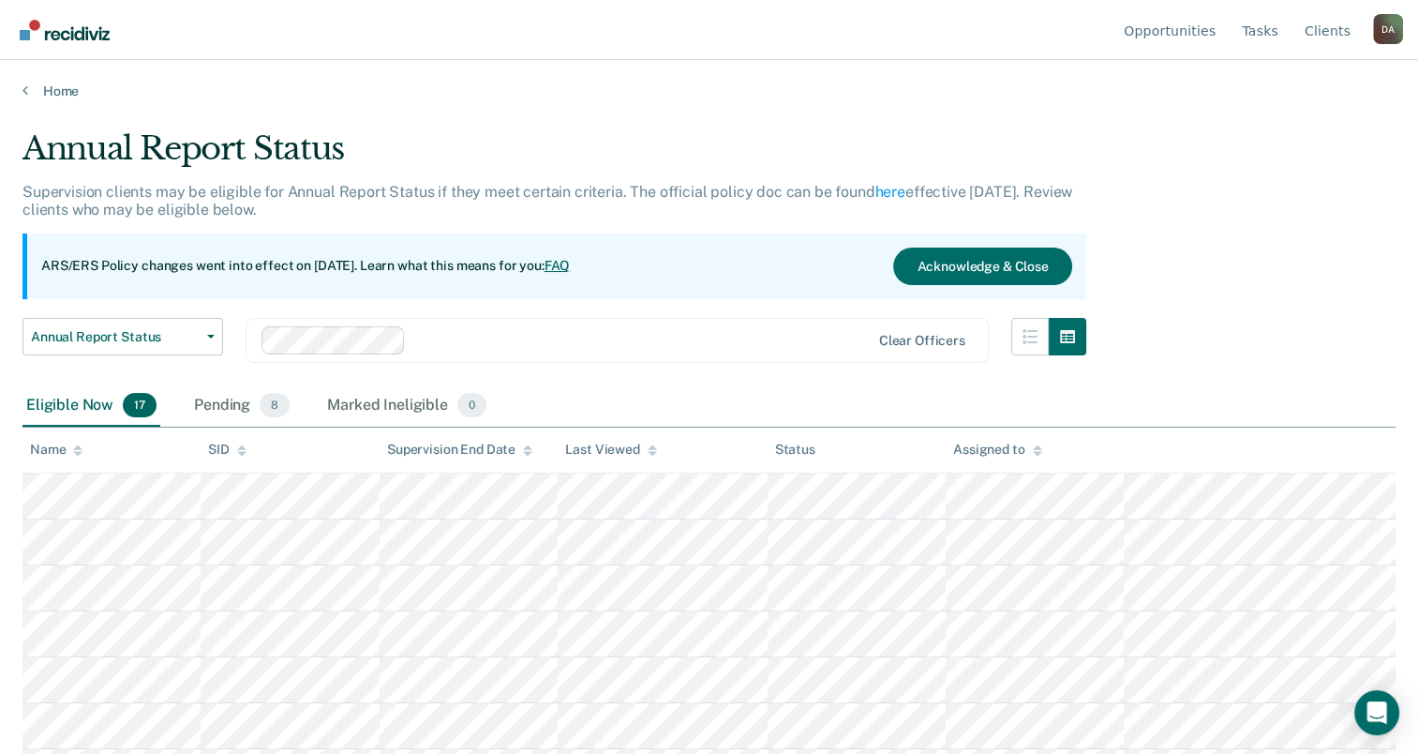
click at [101, 382] on div "Annual Report Status Early Release from Supervision Annual Report Status" at bounding box center [122, 351] width 201 height 67
click at [97, 398] on div "Eligible Now 17" at bounding box center [91, 405] width 138 height 41
click at [86, 415] on div "Eligible Now 17" at bounding box center [91, 405] width 138 height 41
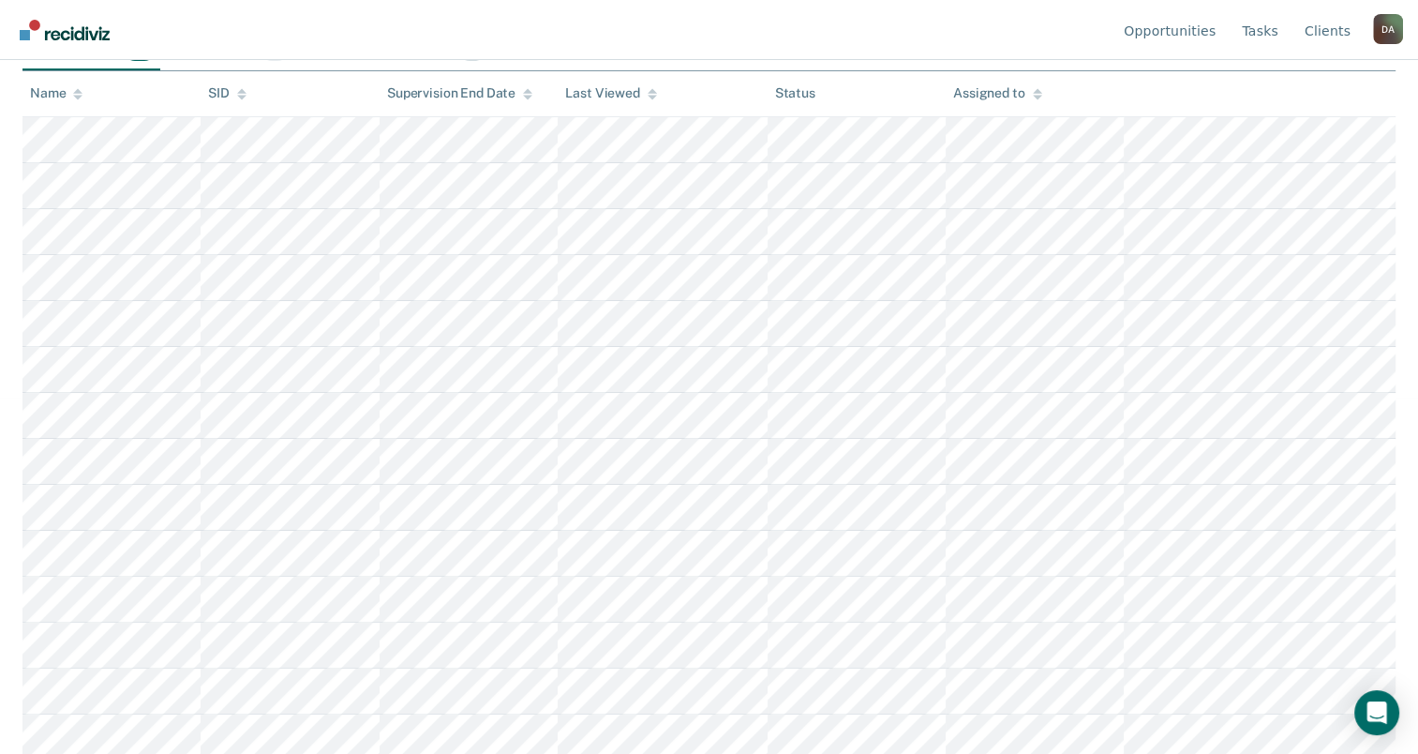
scroll to position [375, 0]
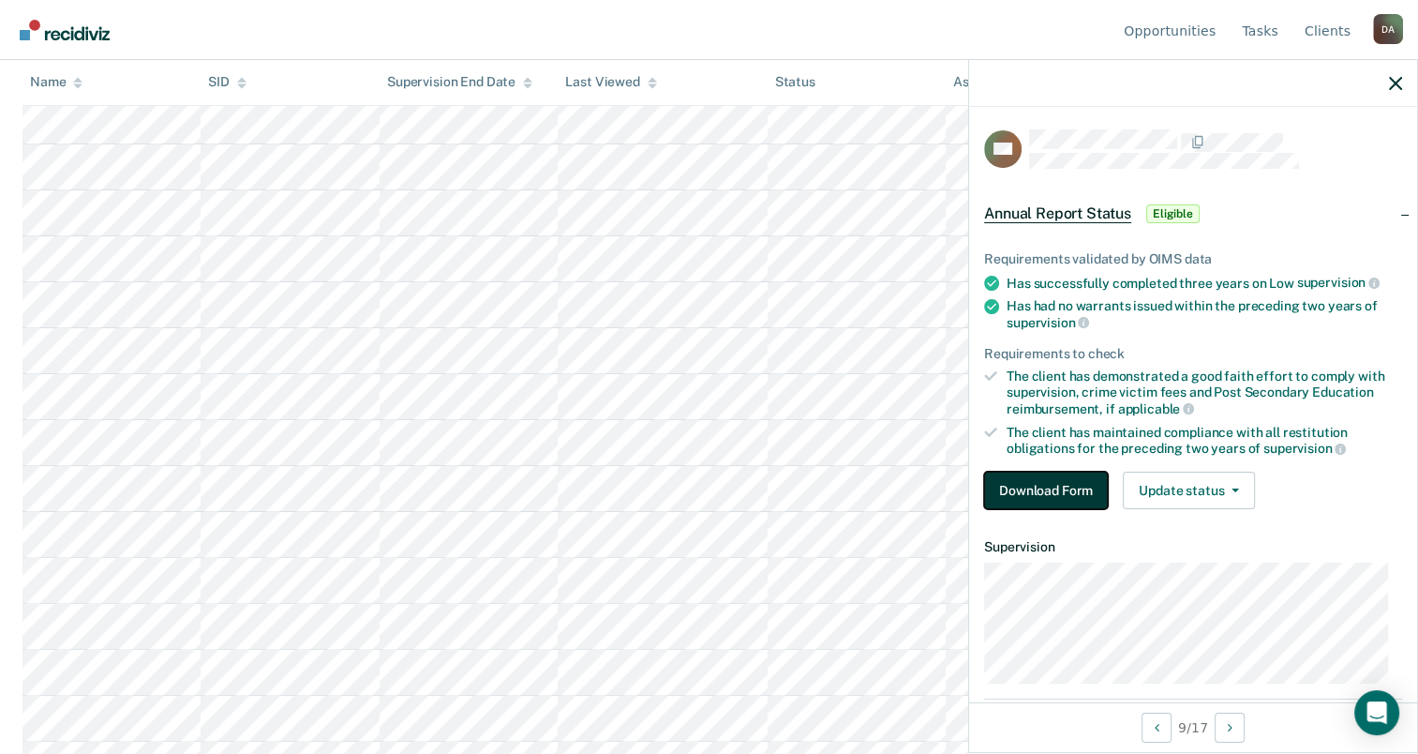
click at [1050, 489] on button "Download Form" at bounding box center [1046, 490] width 124 height 37
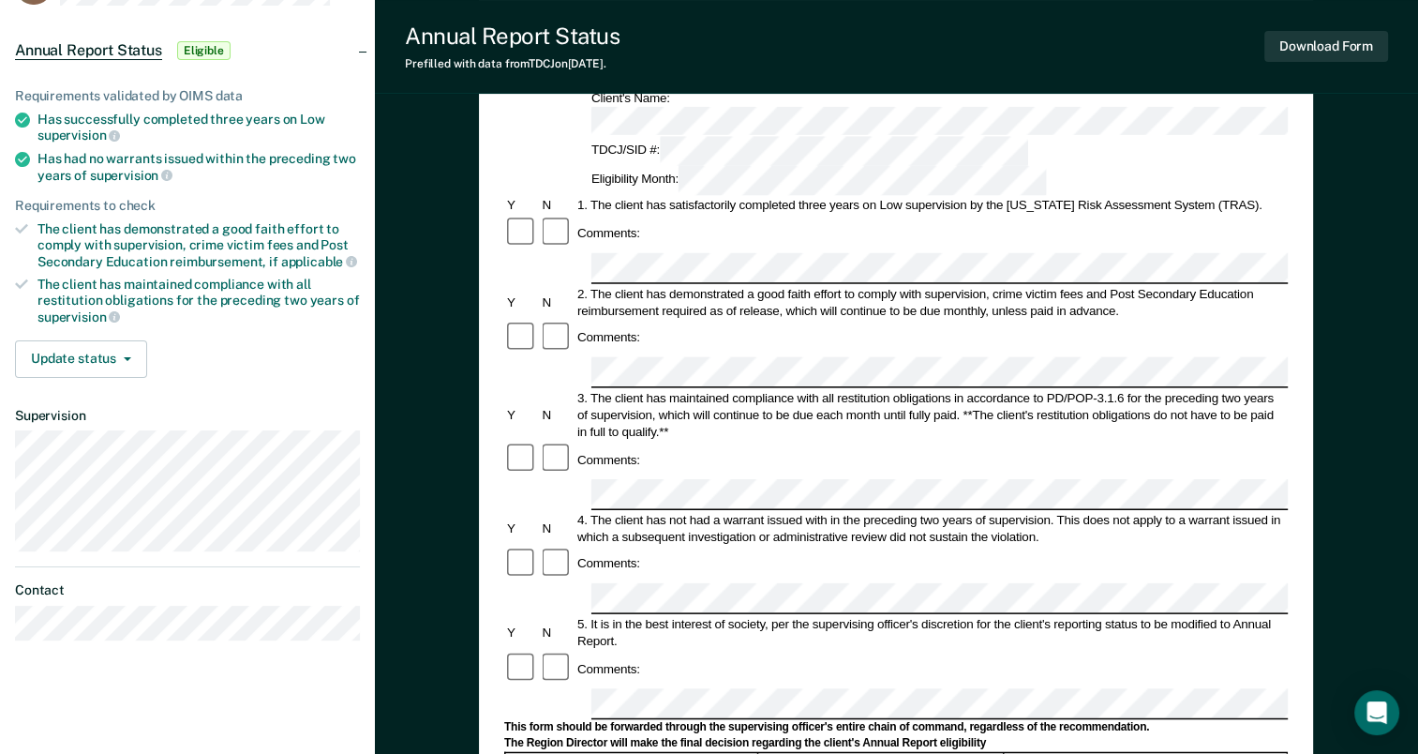
scroll to position [375, 0]
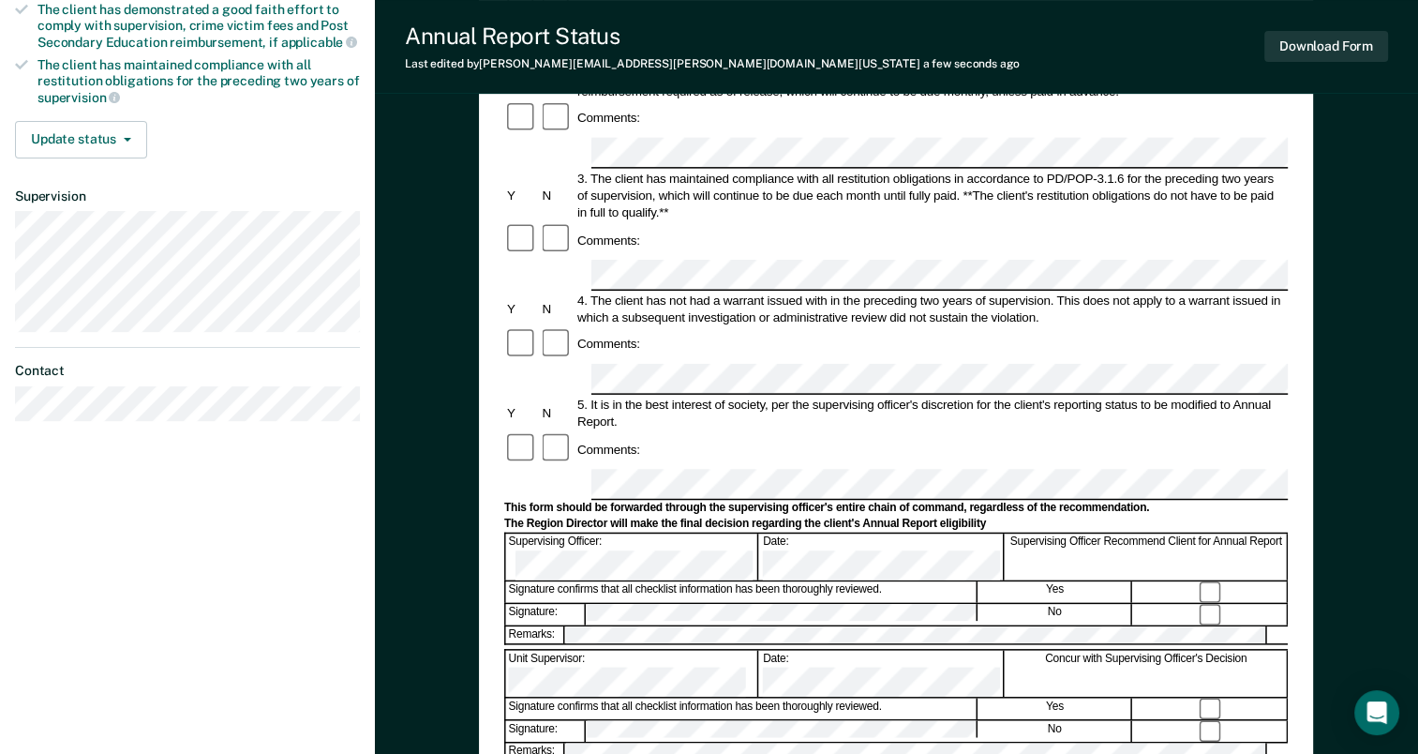
click at [1298, 386] on div "Annual Reporting Checklist, Recommendation, and Determination Form Clients who …" at bounding box center [896, 324] width 834 height 1087
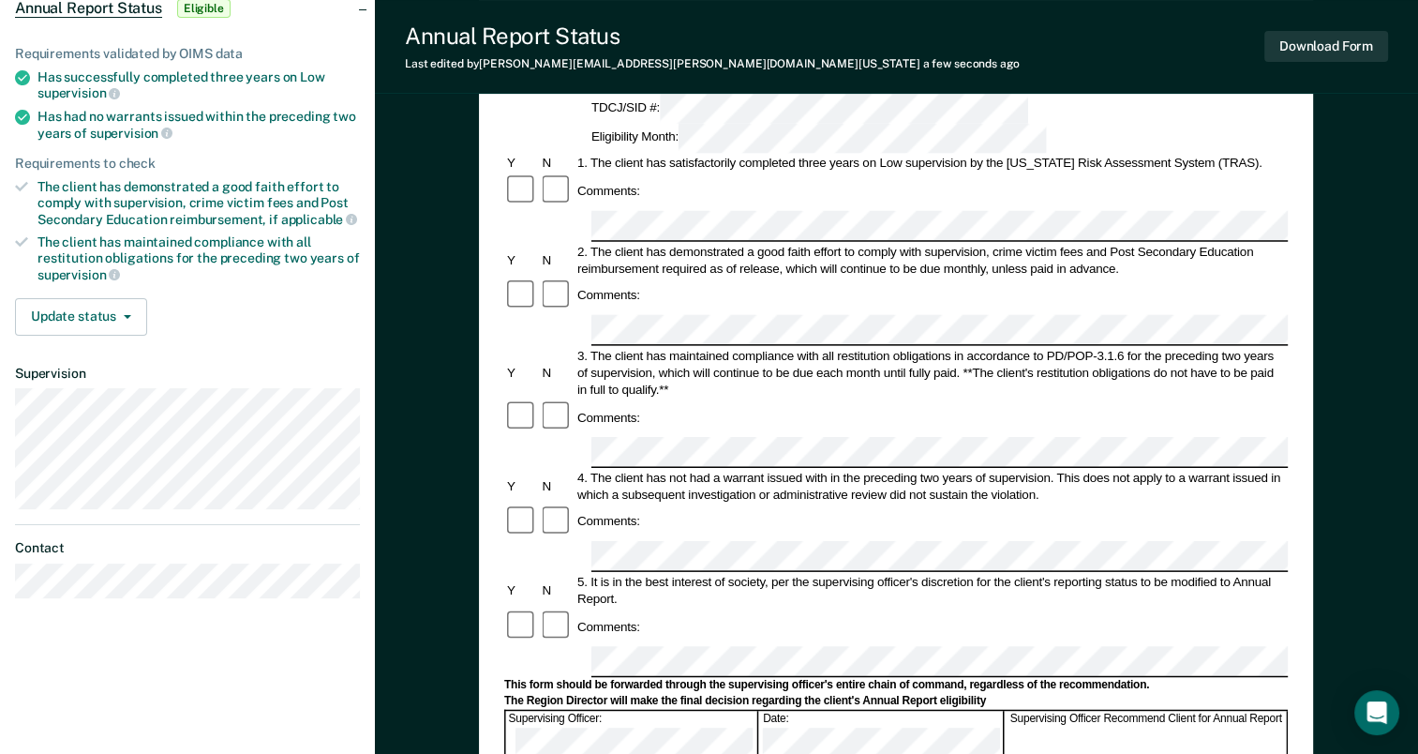
scroll to position [94, 0]
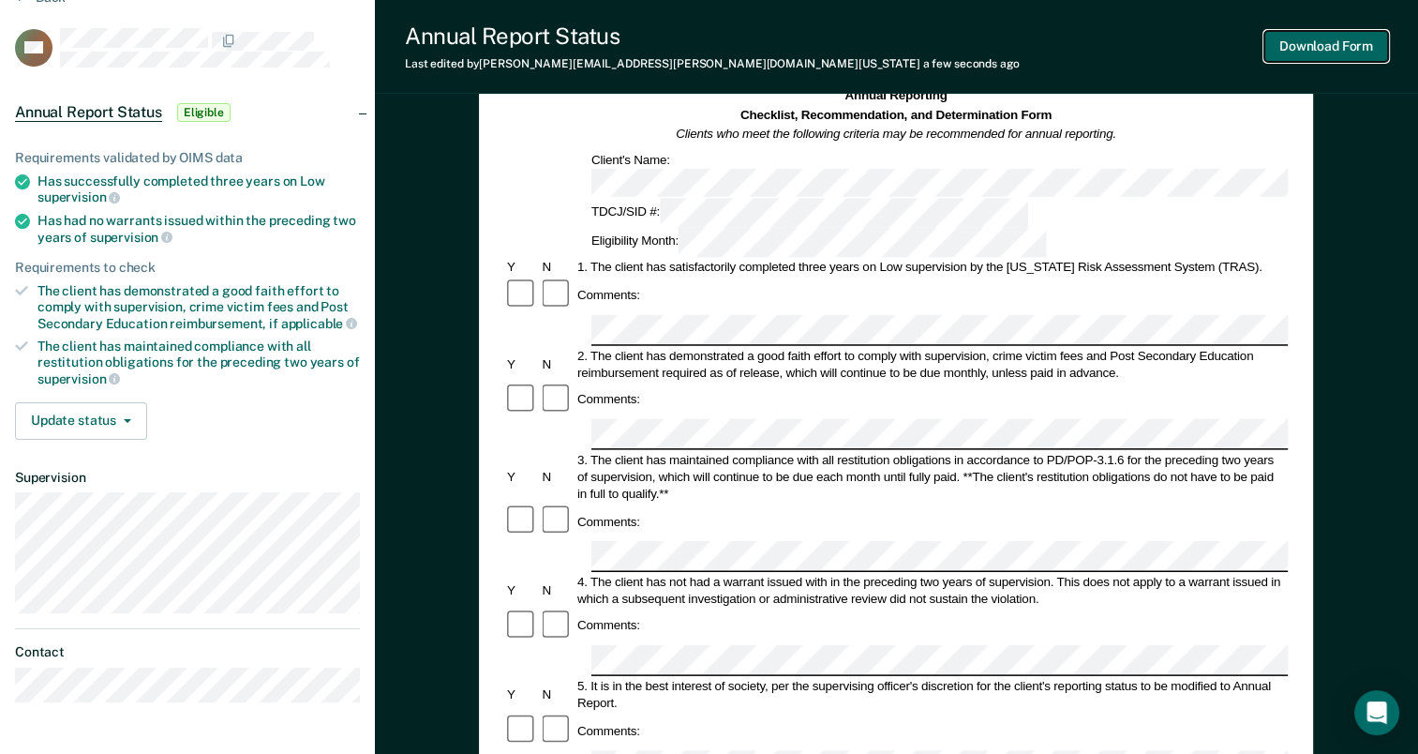
click at [1349, 51] on button "Download Form" at bounding box center [1327, 46] width 124 height 31
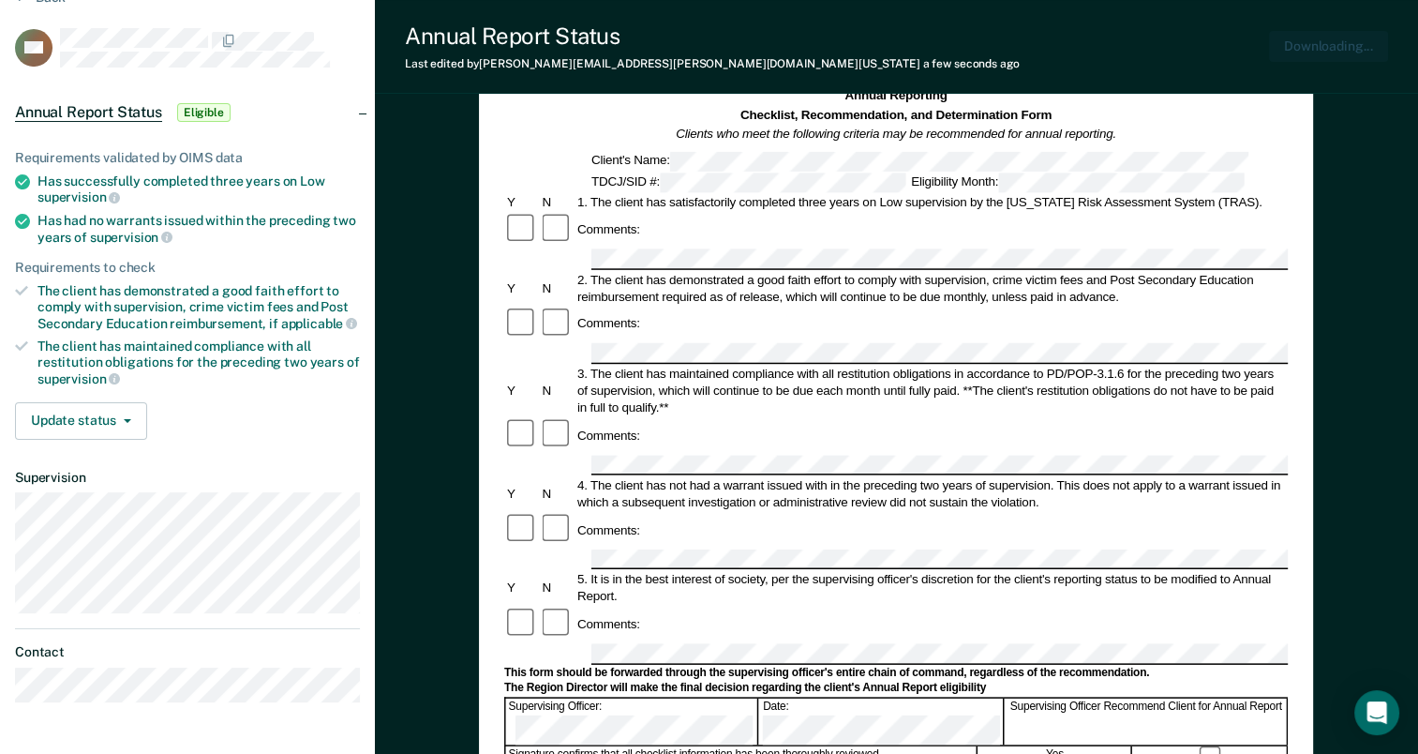
scroll to position [0, 0]
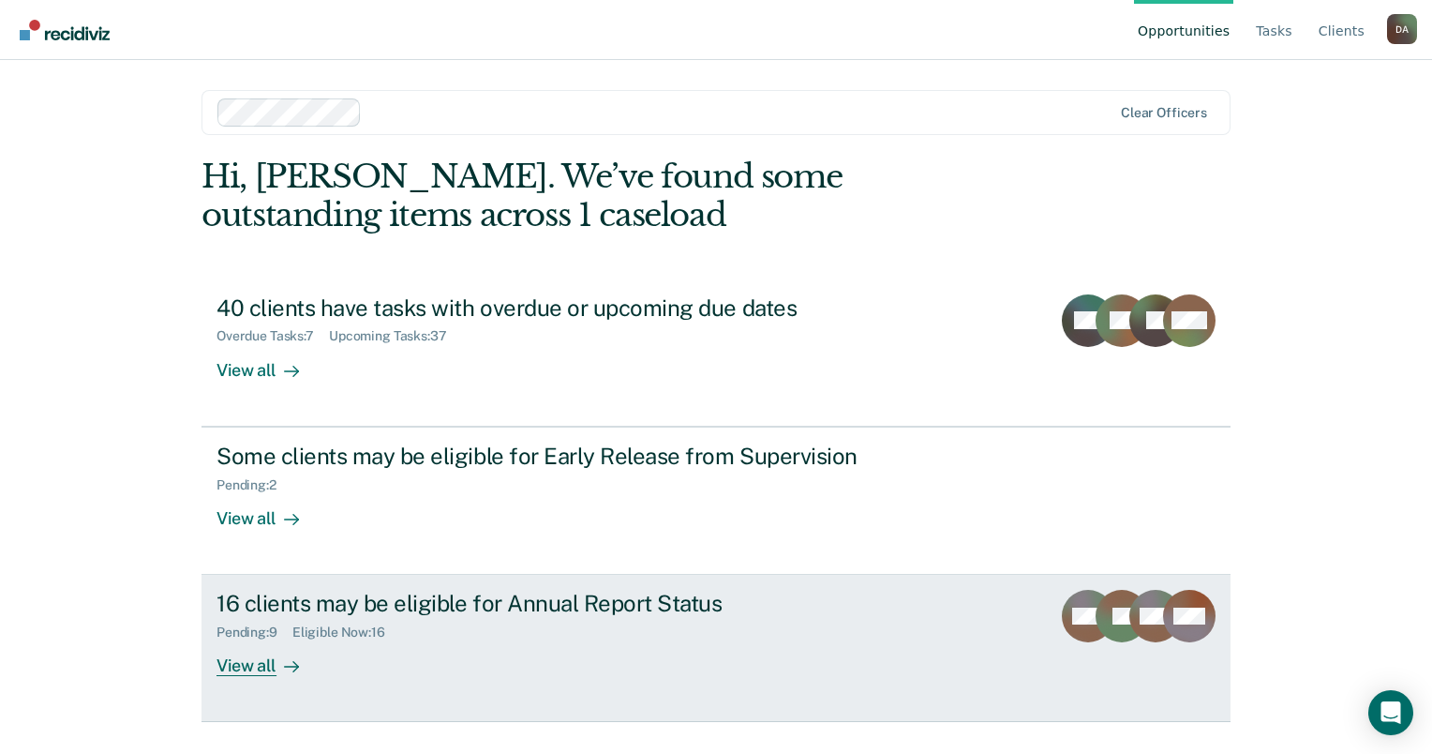
click at [501, 626] on div "Pending : 9 Eligible Now : 16" at bounding box center [546, 628] width 658 height 23
